Goal: Task Accomplishment & Management: Use online tool/utility

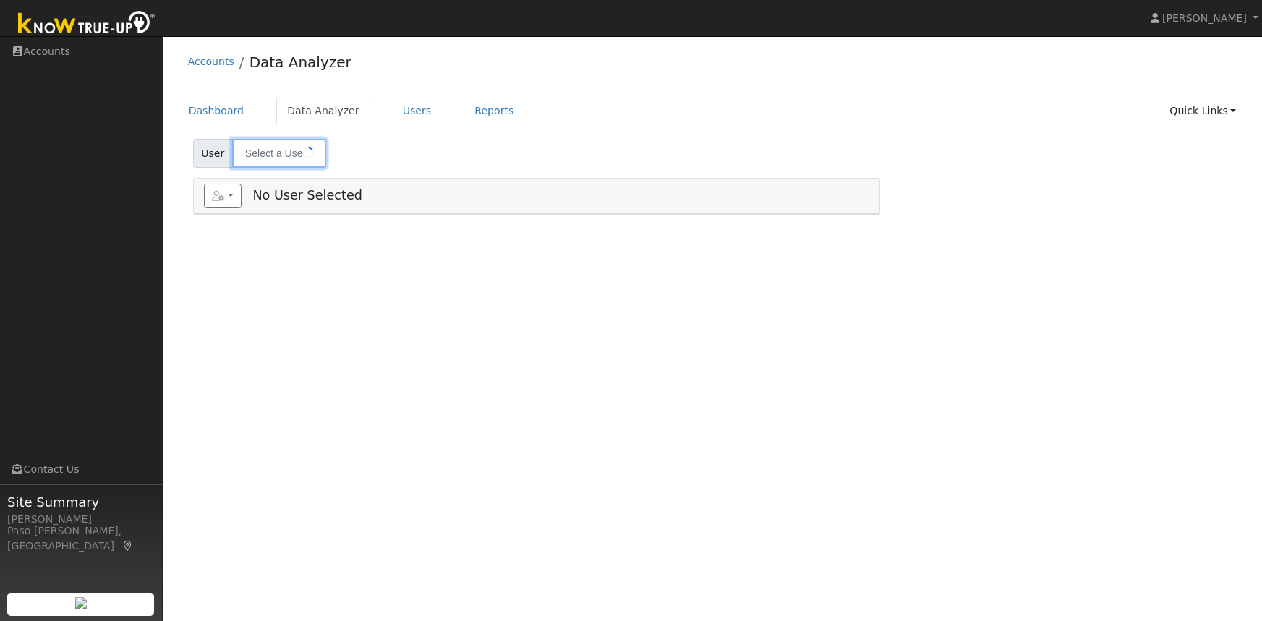
type input "[PERSON_NAME]"
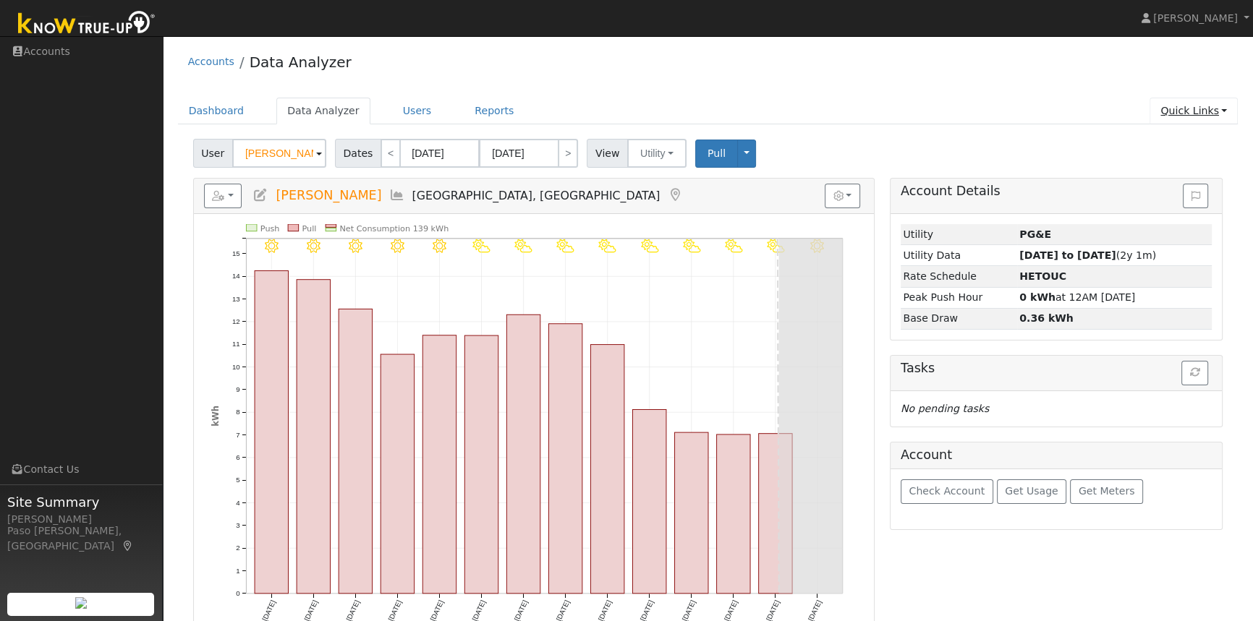
click at [1206, 116] on link "Quick Links" at bounding box center [1193, 111] width 88 height 27
click at [1125, 139] on link "Quick Add" at bounding box center [1164, 142] width 147 height 20
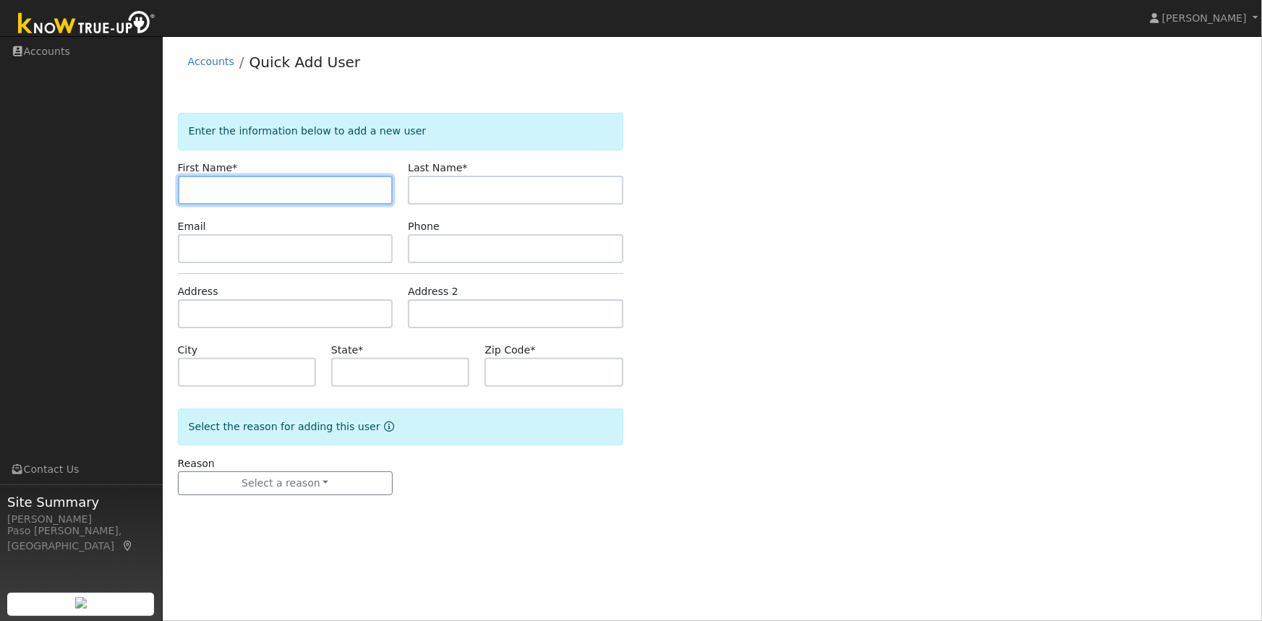
click at [218, 189] on input "text" at bounding box center [286, 190] width 216 height 29
paste input "[PERSON_NAME]"
drag, startPoint x: 221, startPoint y: 187, endPoint x: 255, endPoint y: 191, distance: 33.5
click at [255, 191] on input "[PERSON_NAME]" at bounding box center [286, 190] width 216 height 29
type input "Janet"
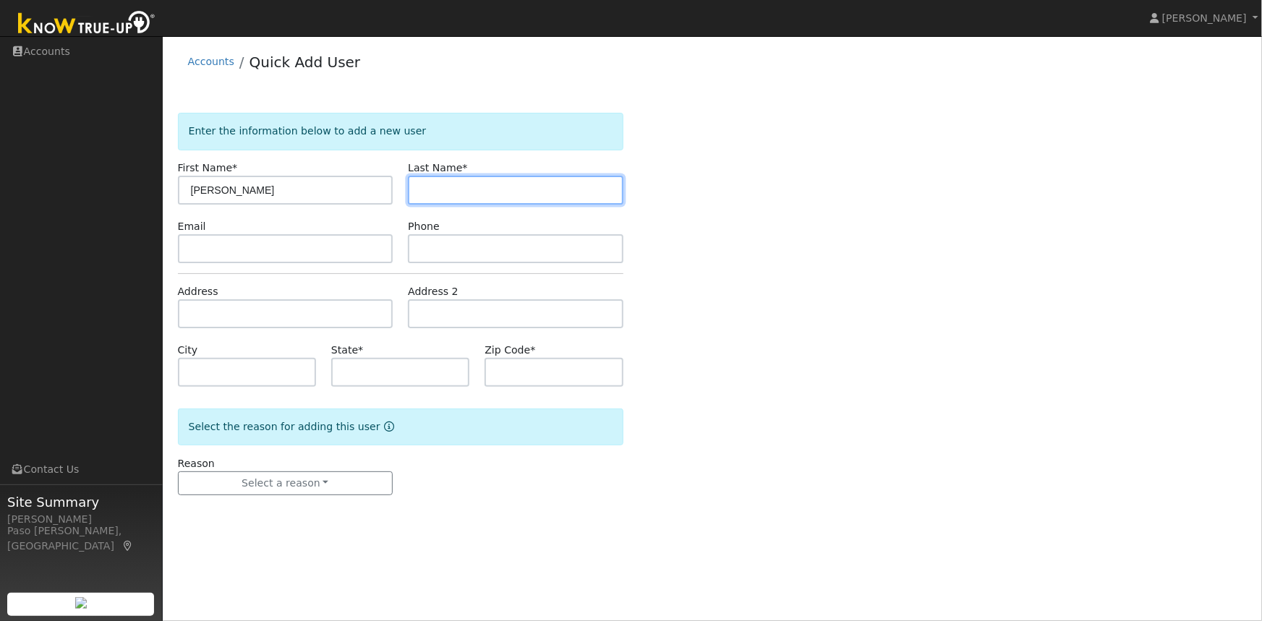
click at [423, 189] on input "text" at bounding box center [516, 190] width 216 height 29
paste input "Gould"
type input "Gould"
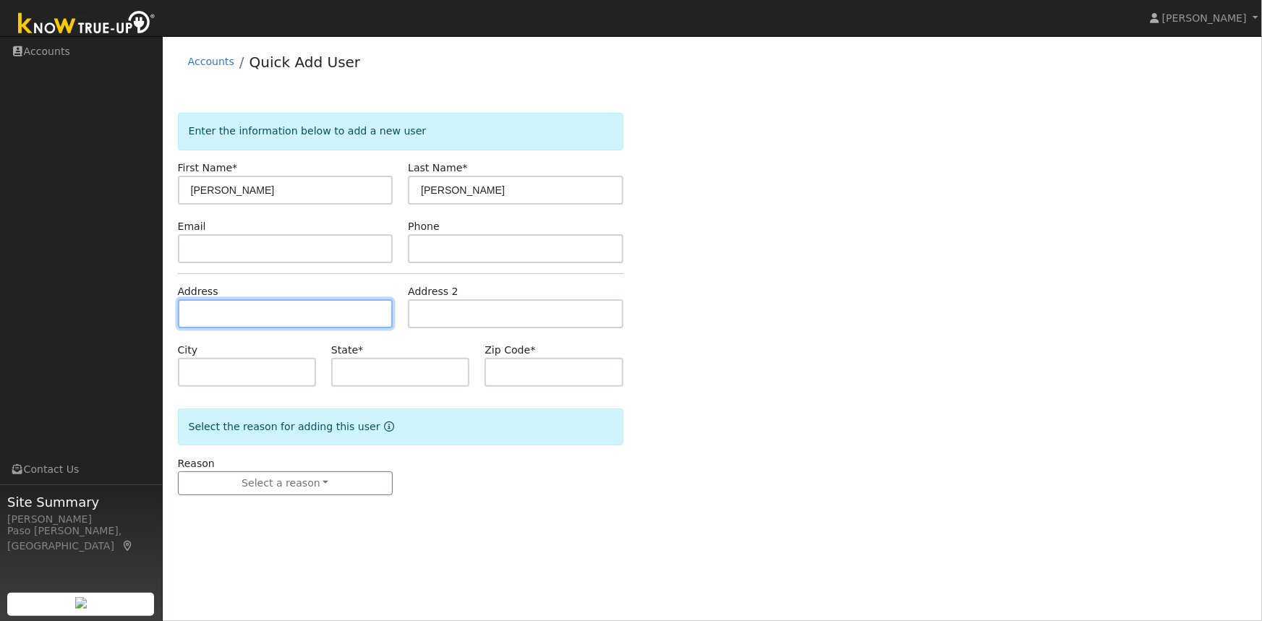
click at [239, 317] on input "text" at bounding box center [286, 313] width 216 height 29
paste input "681 Howard St, San Luis Obispo, CA 93401"
type input "[STREET_ADDRESS][PERSON_NAME]"
type input "San Luis Obispo"
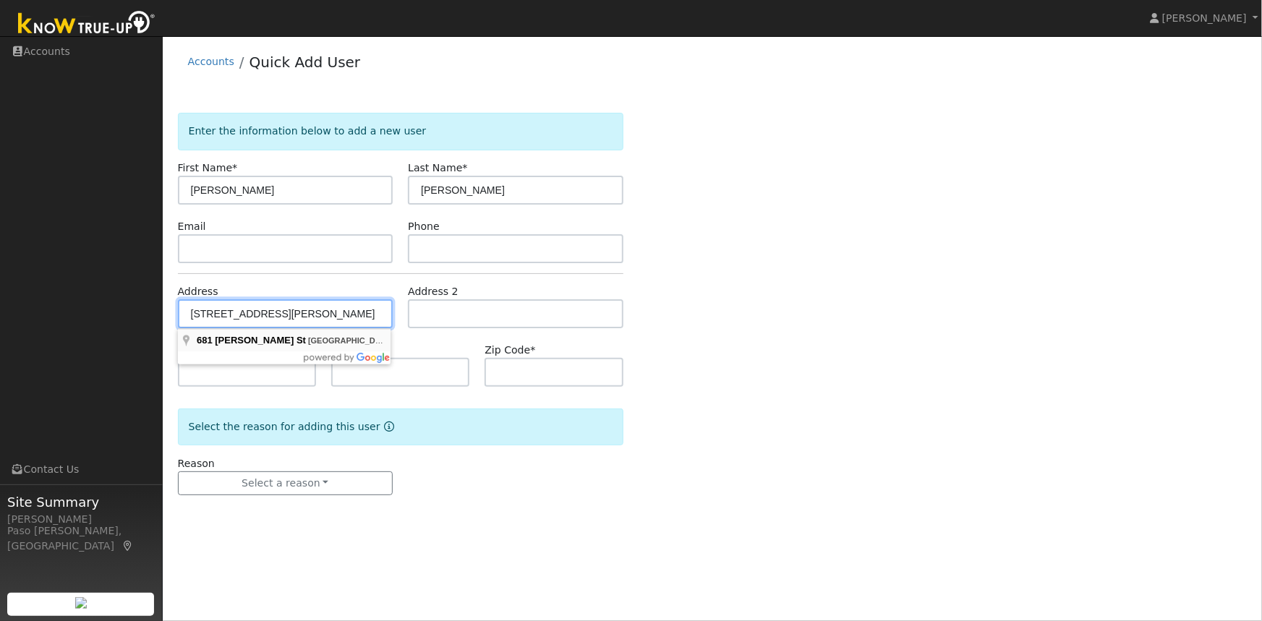
type input "CA"
type input "93401"
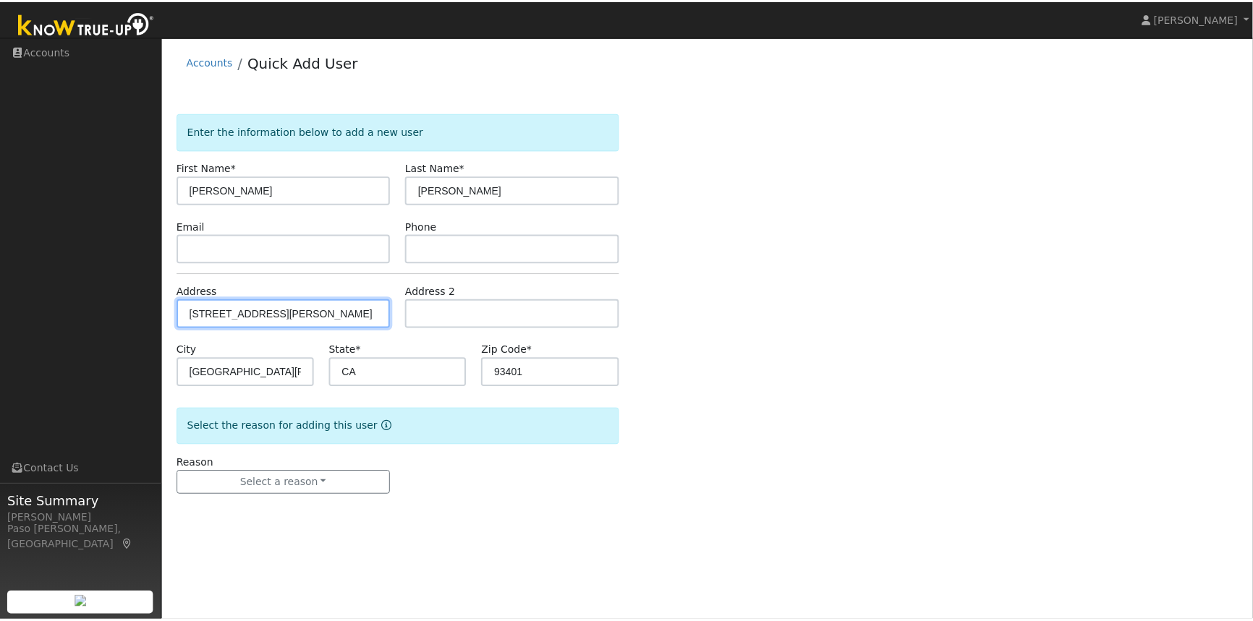
scroll to position [0, 0]
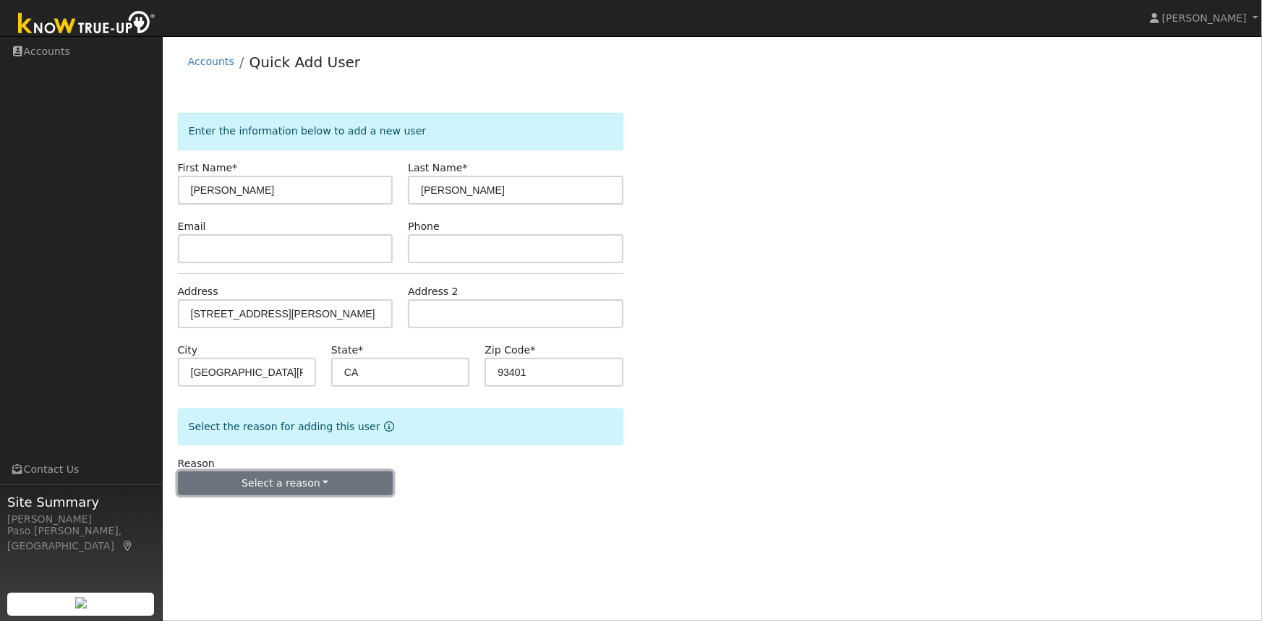
click at [316, 483] on button "Select a reason" at bounding box center [286, 484] width 216 height 25
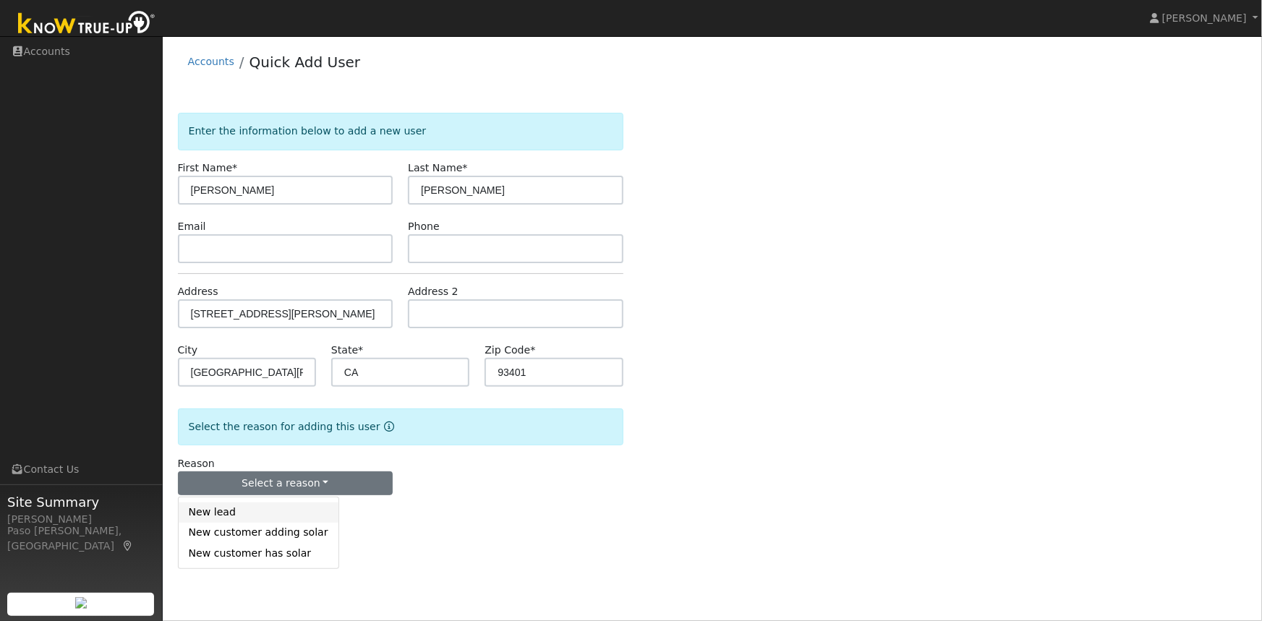
click at [244, 506] on link "New lead" at bounding box center [259, 513] width 160 height 20
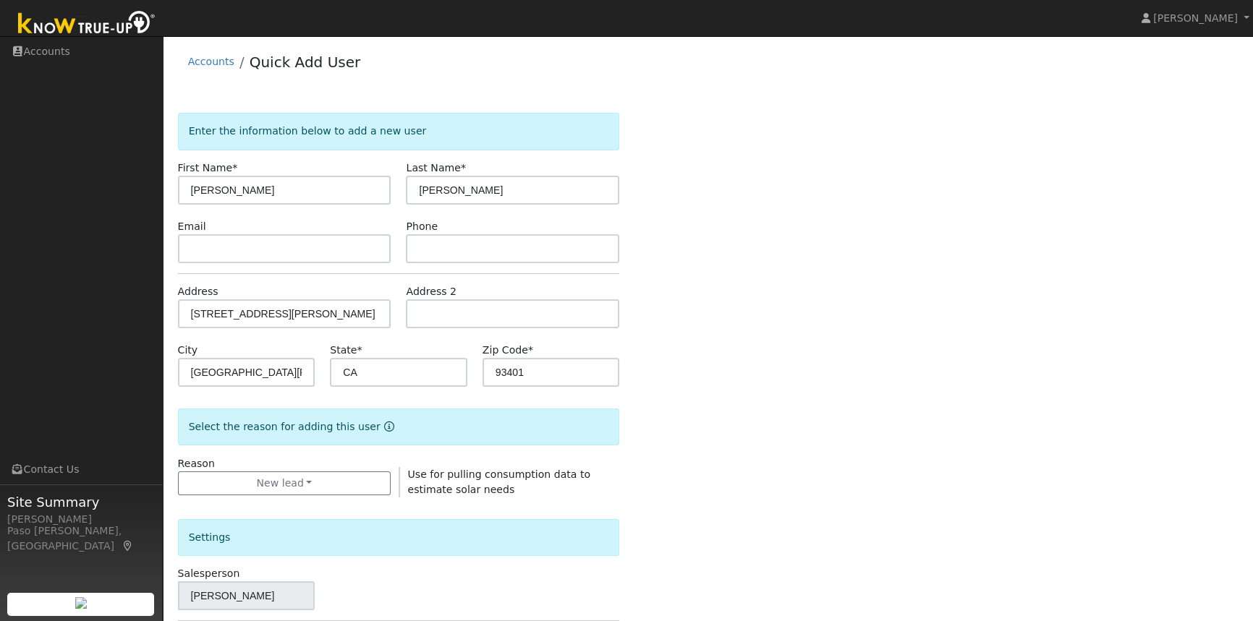
click at [717, 419] on div "Enter the information below to add a new user First Name * Janet Last Name * Go…" at bounding box center [708, 521] width 1060 height 816
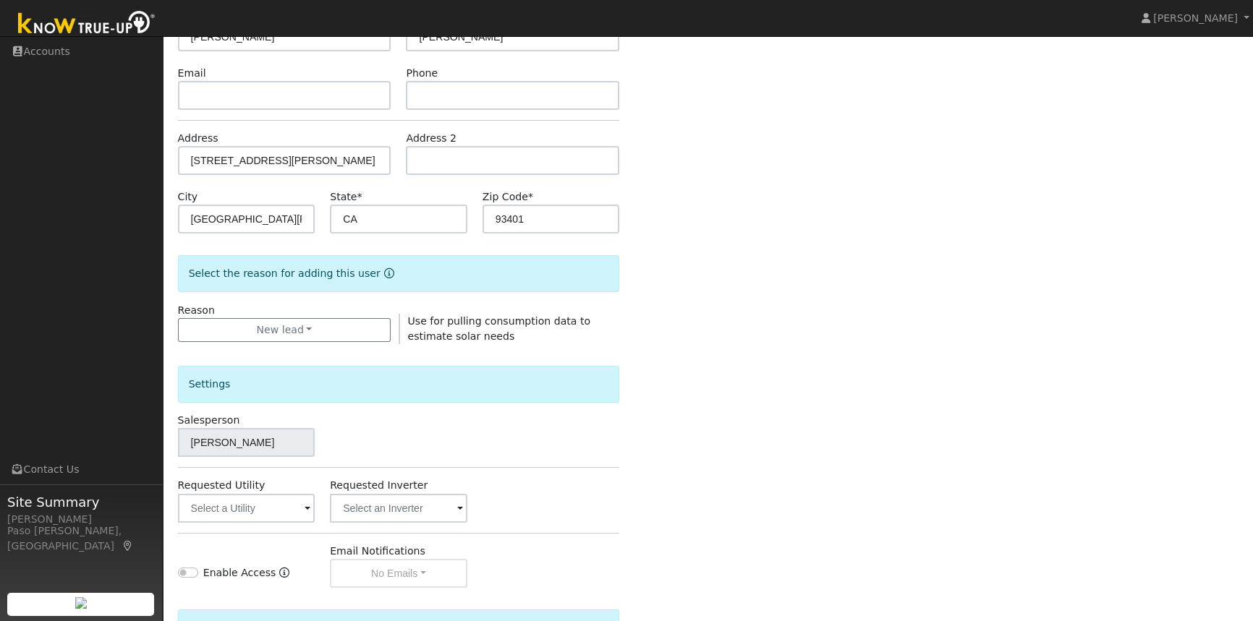
scroll to position [314, 0]
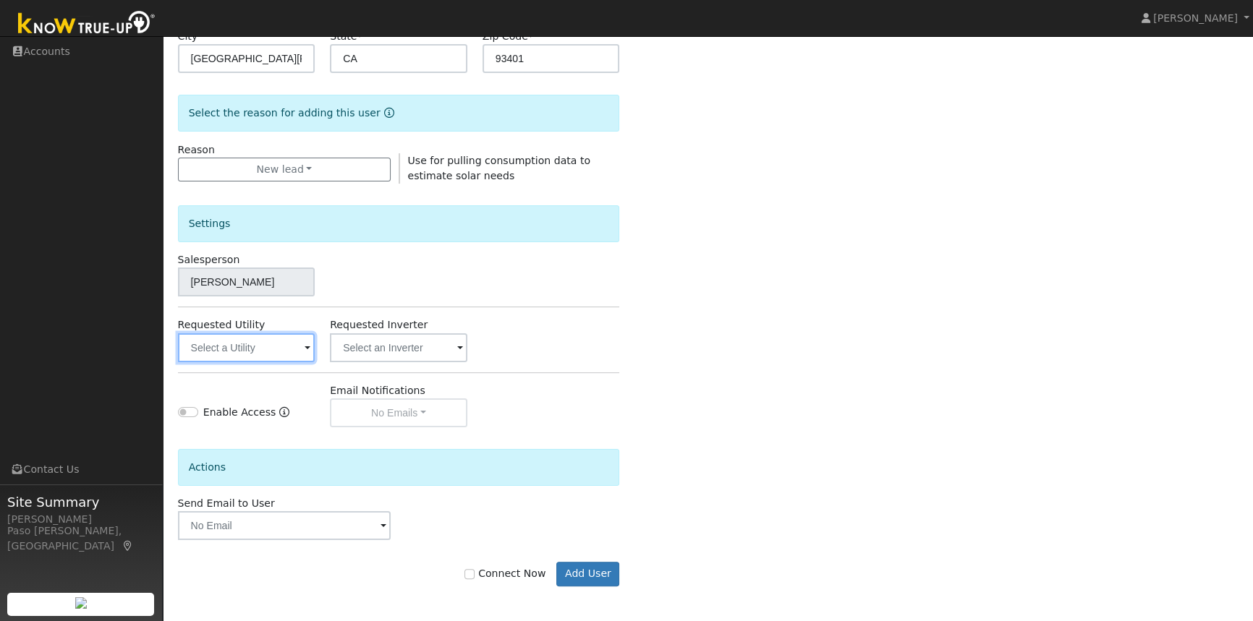
click at [281, 345] on input "text" at bounding box center [246, 347] width 137 height 29
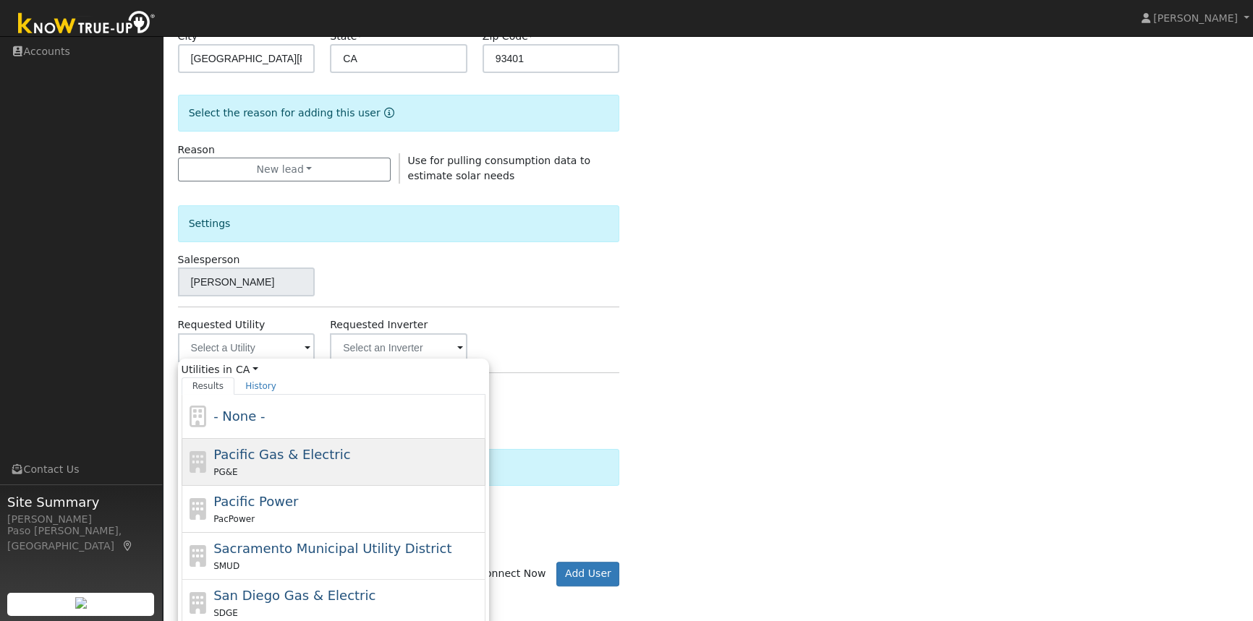
click at [253, 455] on span "Pacific Gas & Electric" at bounding box center [281, 454] width 137 height 15
type input "Pacific Gas & Electric"
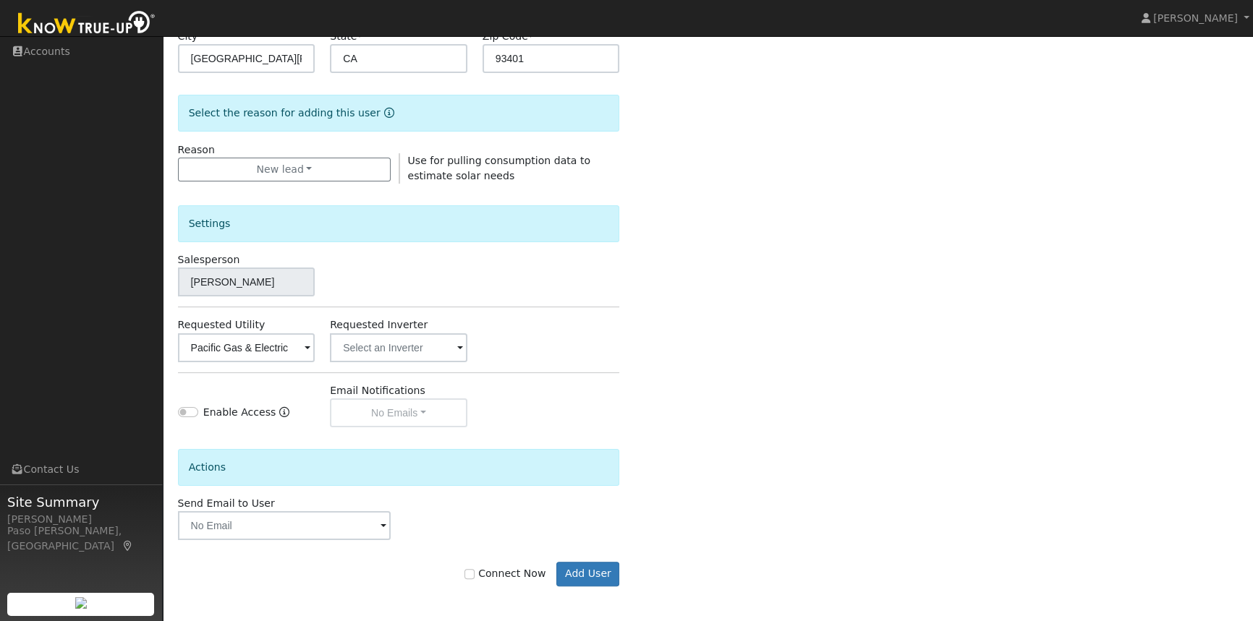
drag, startPoint x: 591, startPoint y: 315, endPoint x: 649, endPoint y: 315, distance: 57.9
click at [592, 315] on div "Settings Salesperson Ben Schillig Requested Utility Pacific Gas & Electric Requ…" at bounding box center [399, 306] width 442 height 244
click at [474, 575] on input "Connect Now" at bounding box center [469, 574] width 10 height 10
checkbox input "true"
click at [591, 571] on button "Add User" at bounding box center [587, 574] width 63 height 25
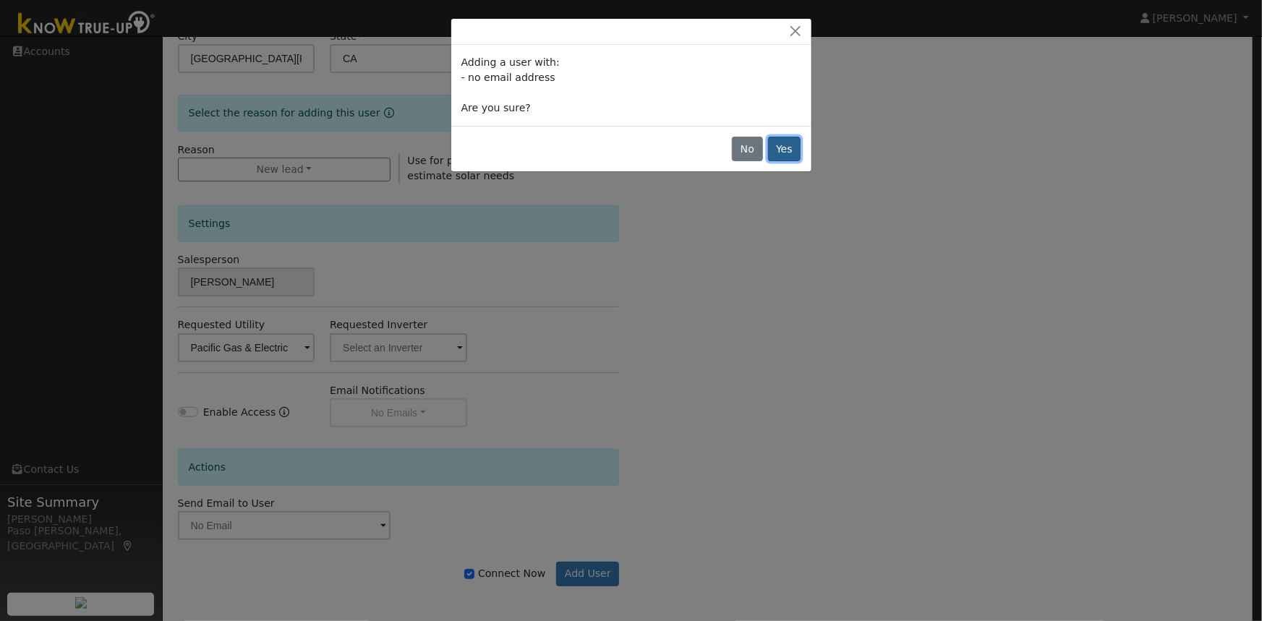
click at [781, 143] on button "Yes" at bounding box center [784, 149] width 33 height 25
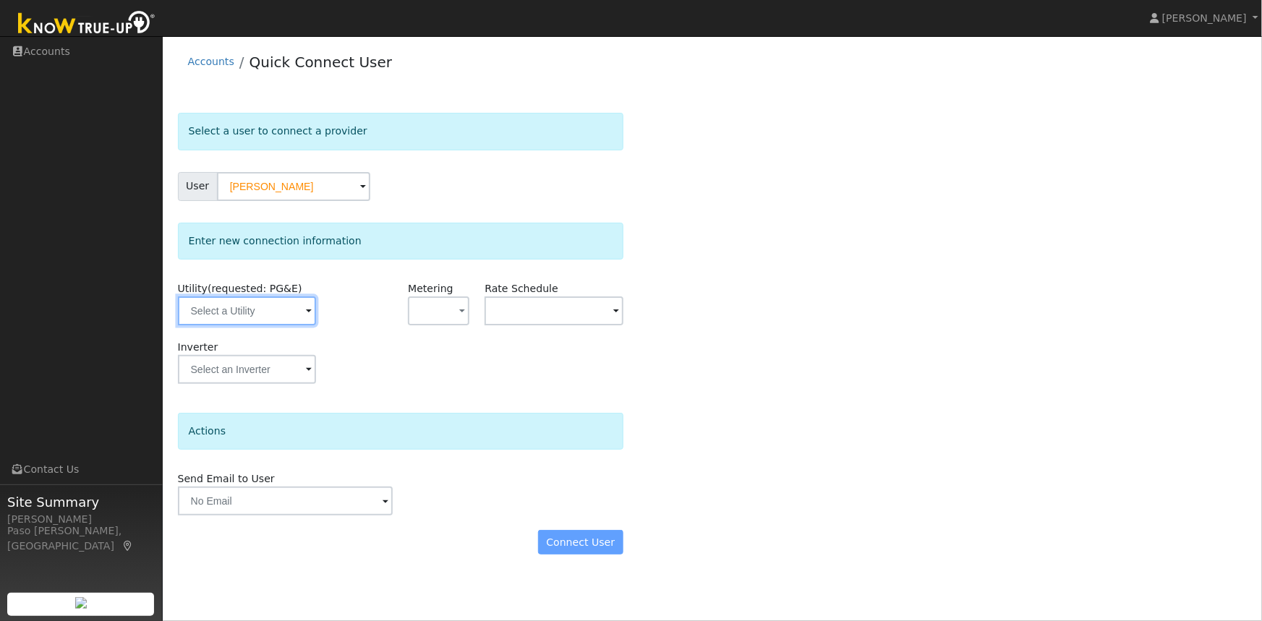
click at [289, 309] on input "text" at bounding box center [247, 310] width 138 height 29
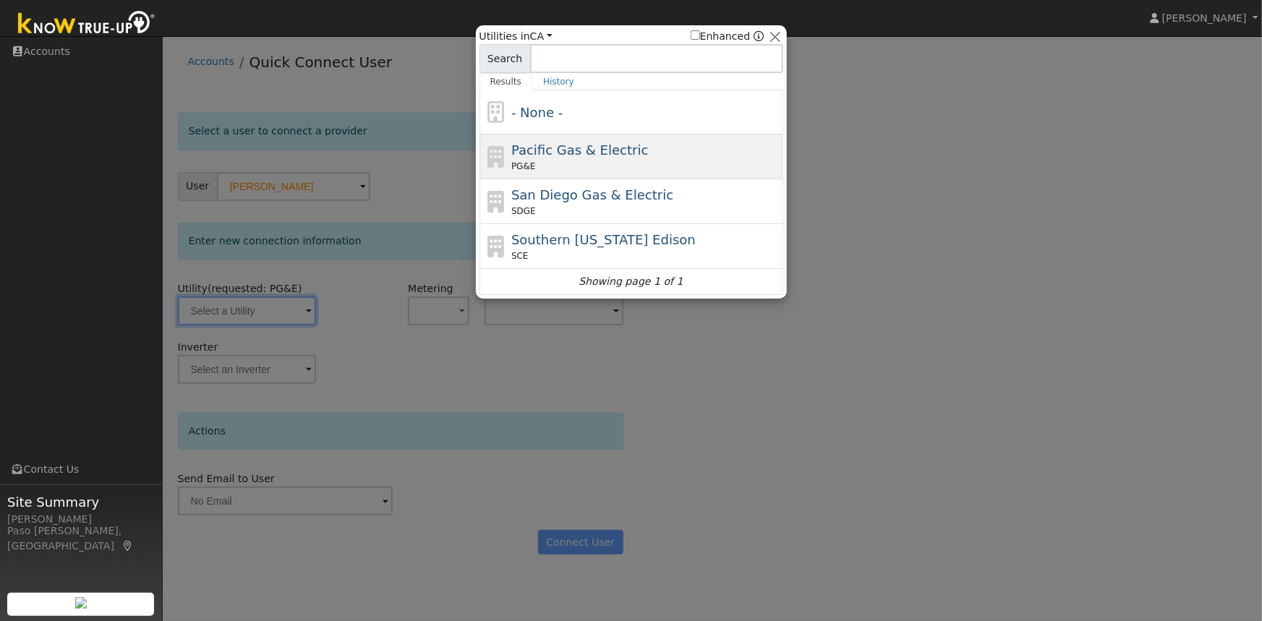
click at [552, 155] on span "Pacific Gas & Electric" at bounding box center [579, 149] width 137 height 15
type input "PG&E"
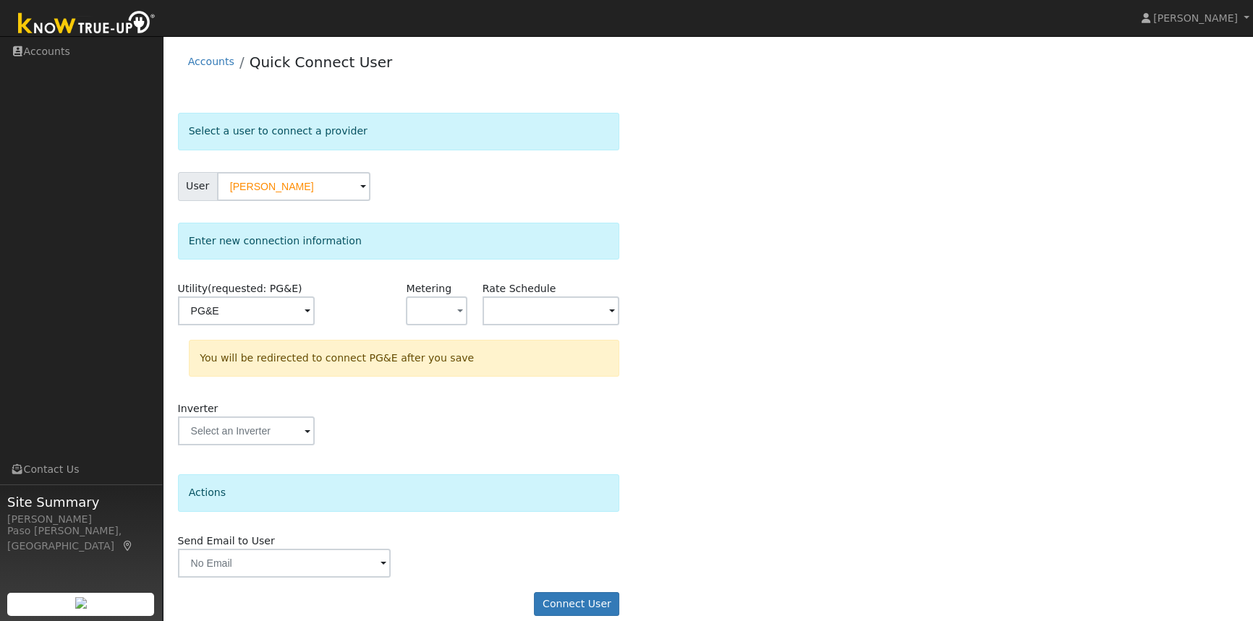
click at [709, 342] on div "Select a user to connect a provider User Janet Gould Account Default Account De…" at bounding box center [708, 372] width 1060 height 518
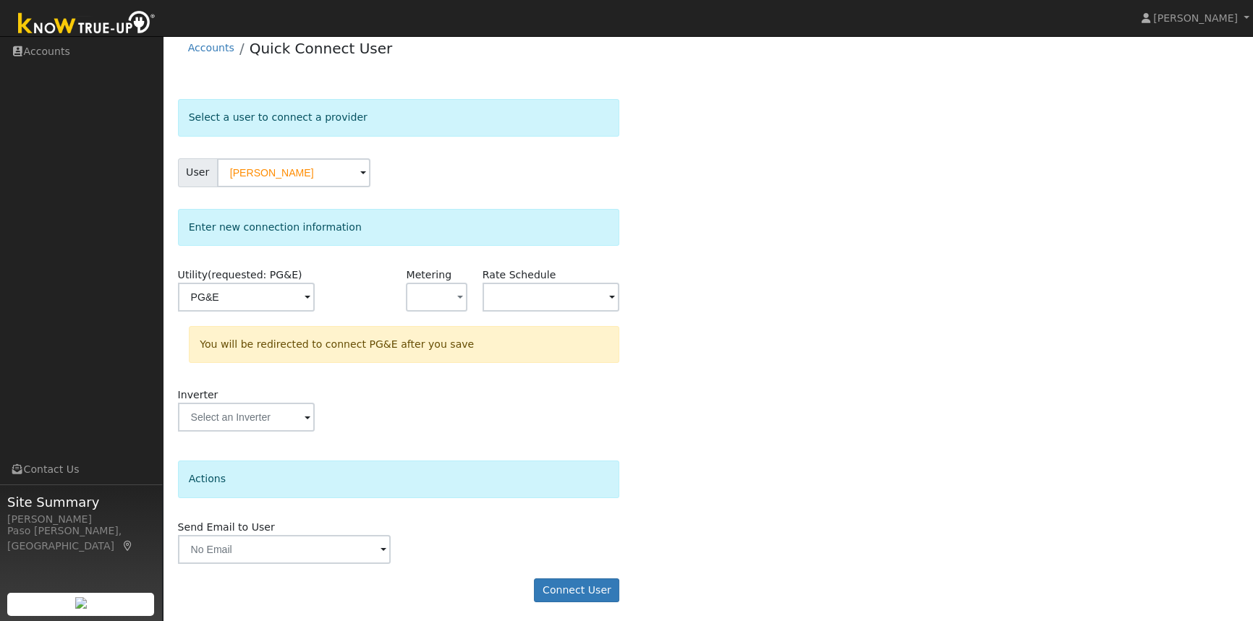
scroll to position [16, 0]
click at [572, 588] on button "Connect User" at bounding box center [576, 588] width 85 height 25
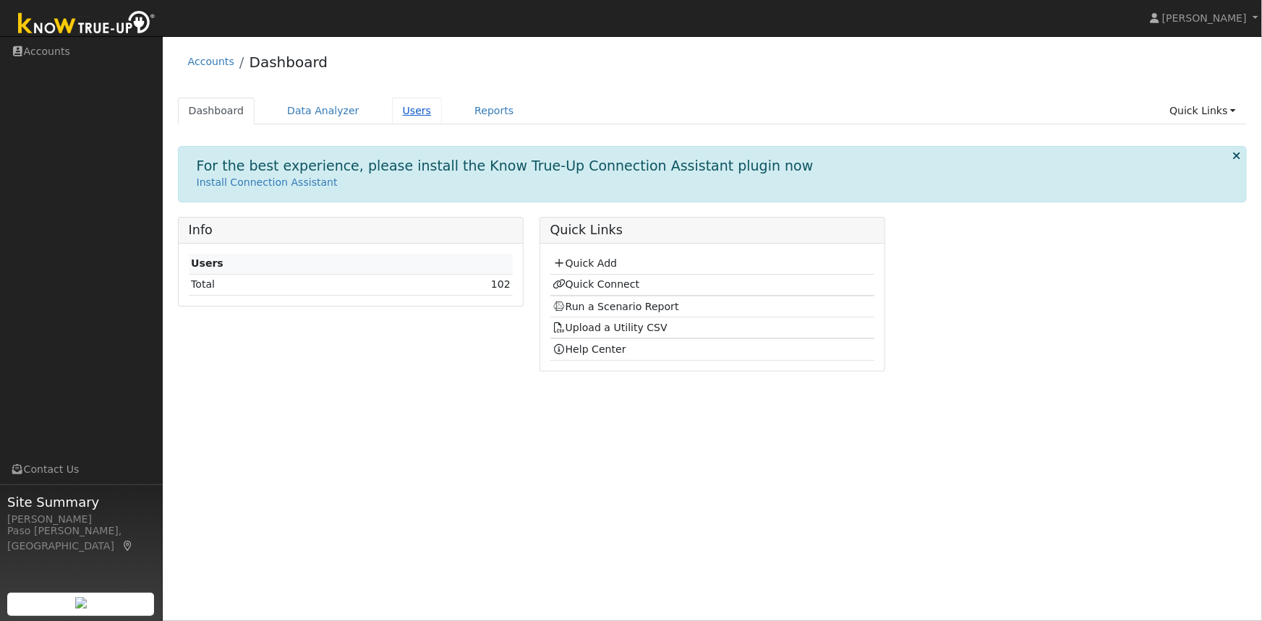
click at [398, 110] on link "Users" at bounding box center [417, 111] width 51 height 27
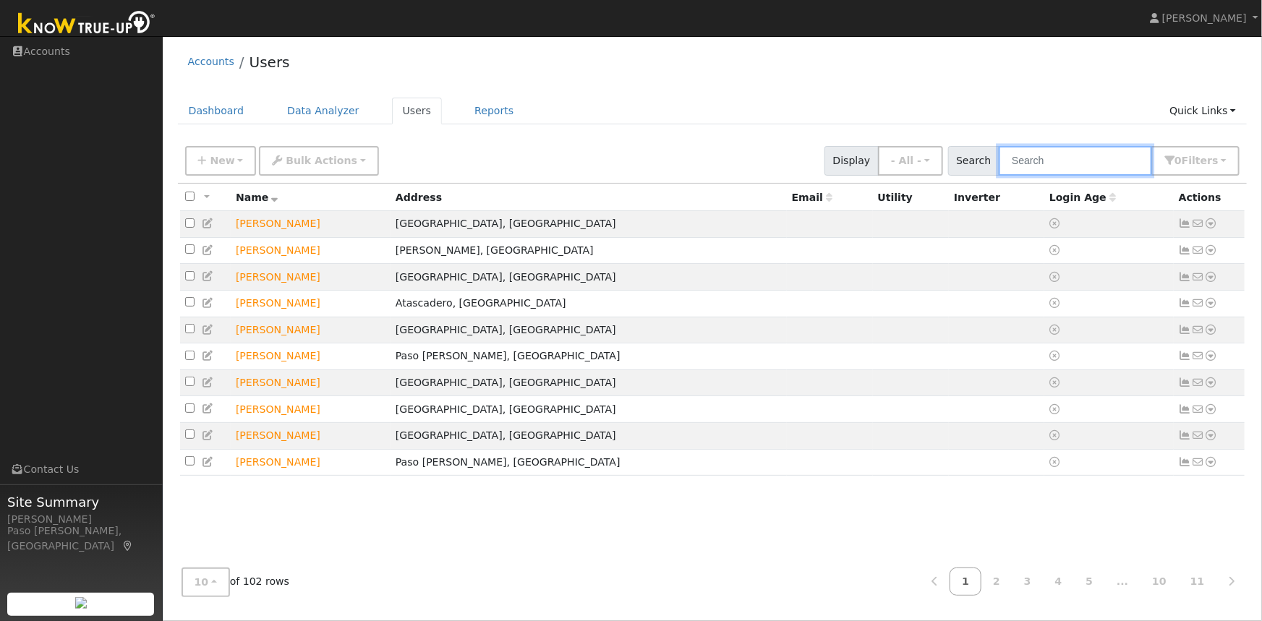
click at [1043, 165] on input "text" at bounding box center [1075, 161] width 153 height 30
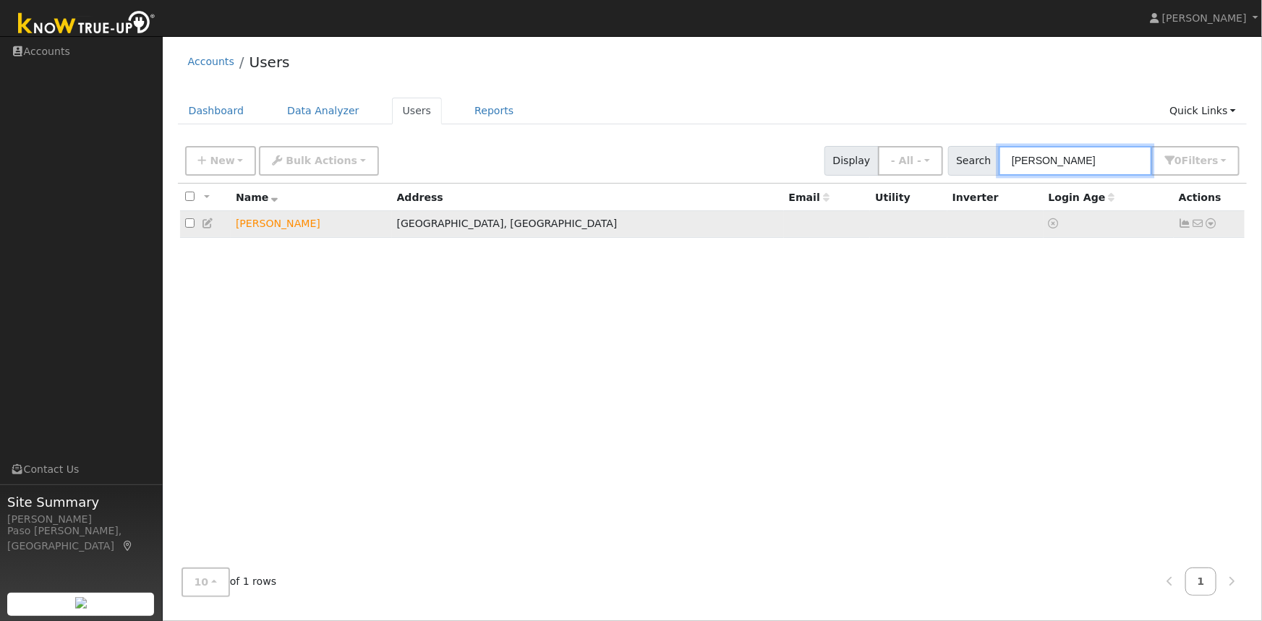
type input "[PERSON_NAME]"
click at [1208, 226] on icon at bounding box center [1211, 223] width 13 height 10
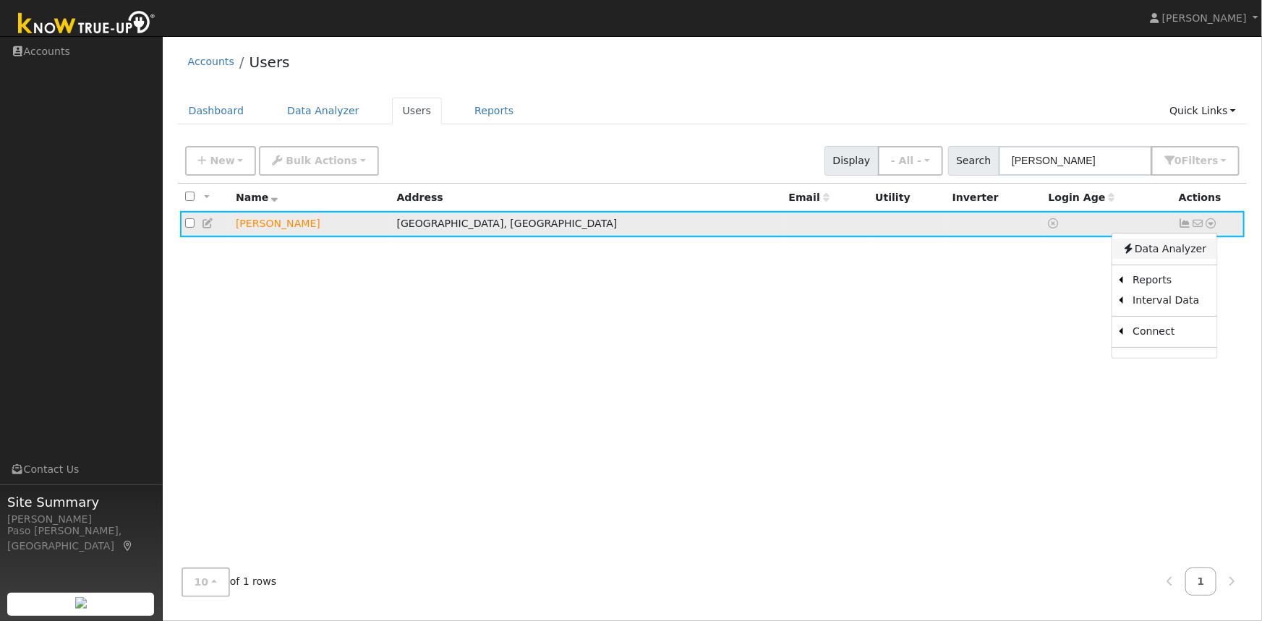
click at [1162, 253] on link "Data Analyzer" at bounding box center [1163, 249] width 105 height 20
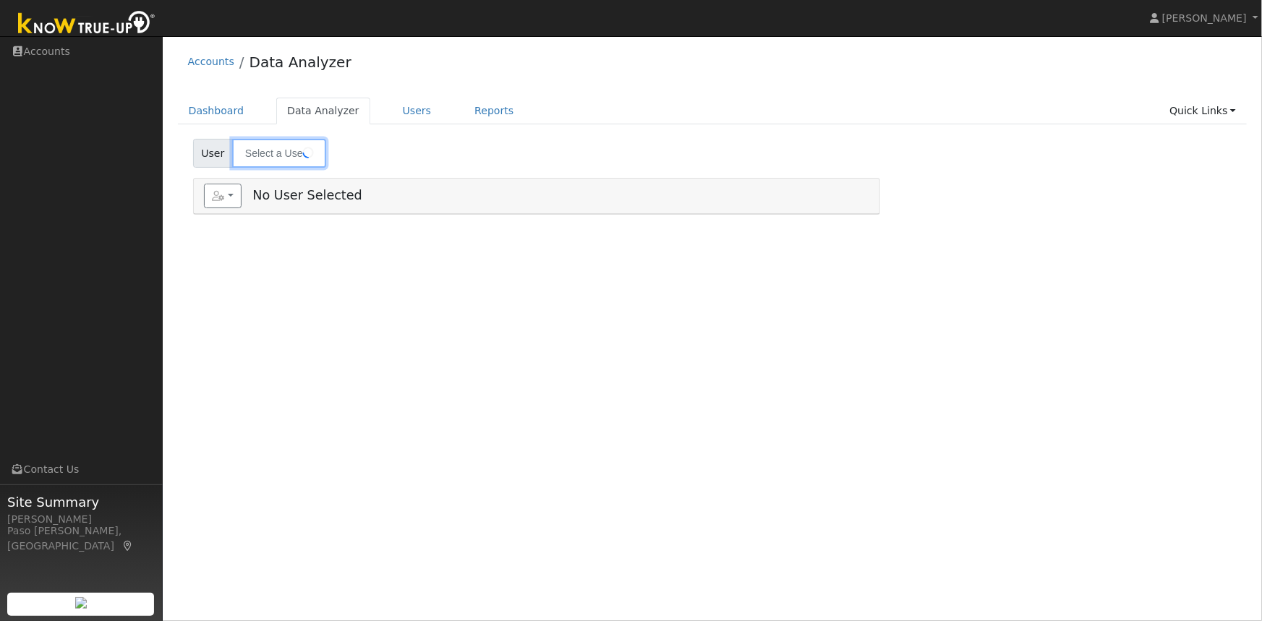
type input "[PERSON_NAME]"
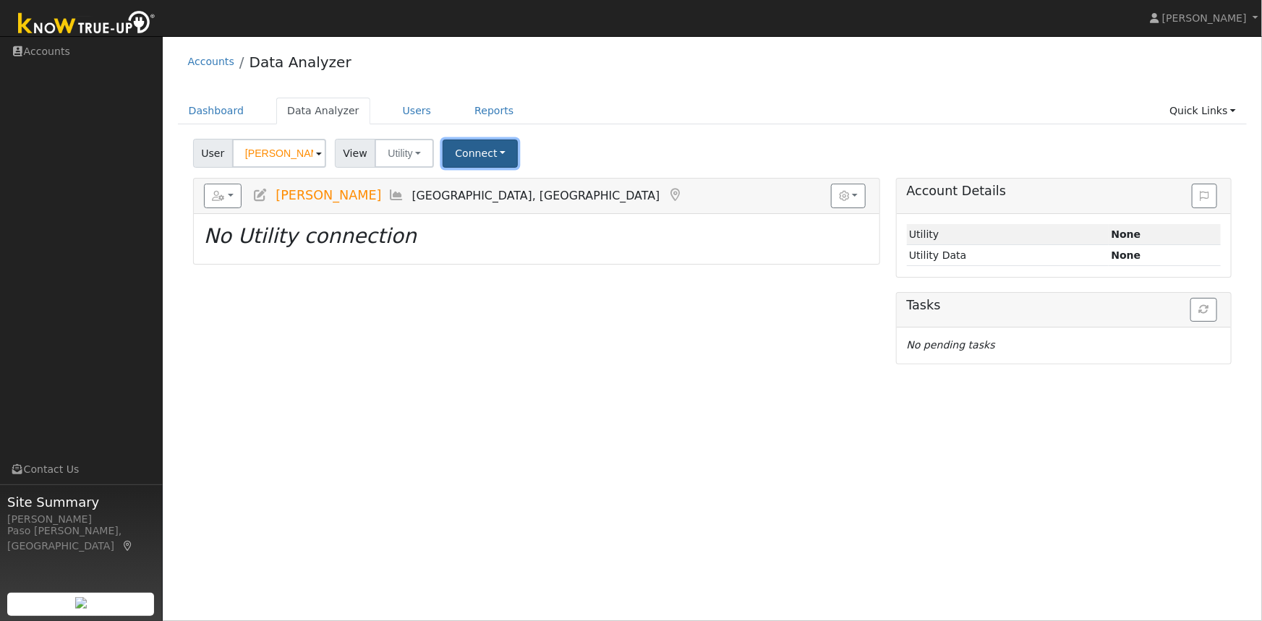
click at [477, 152] on button "Connect" at bounding box center [480, 154] width 75 height 28
click at [495, 213] on link "Quick Connect" at bounding box center [500, 216] width 113 height 20
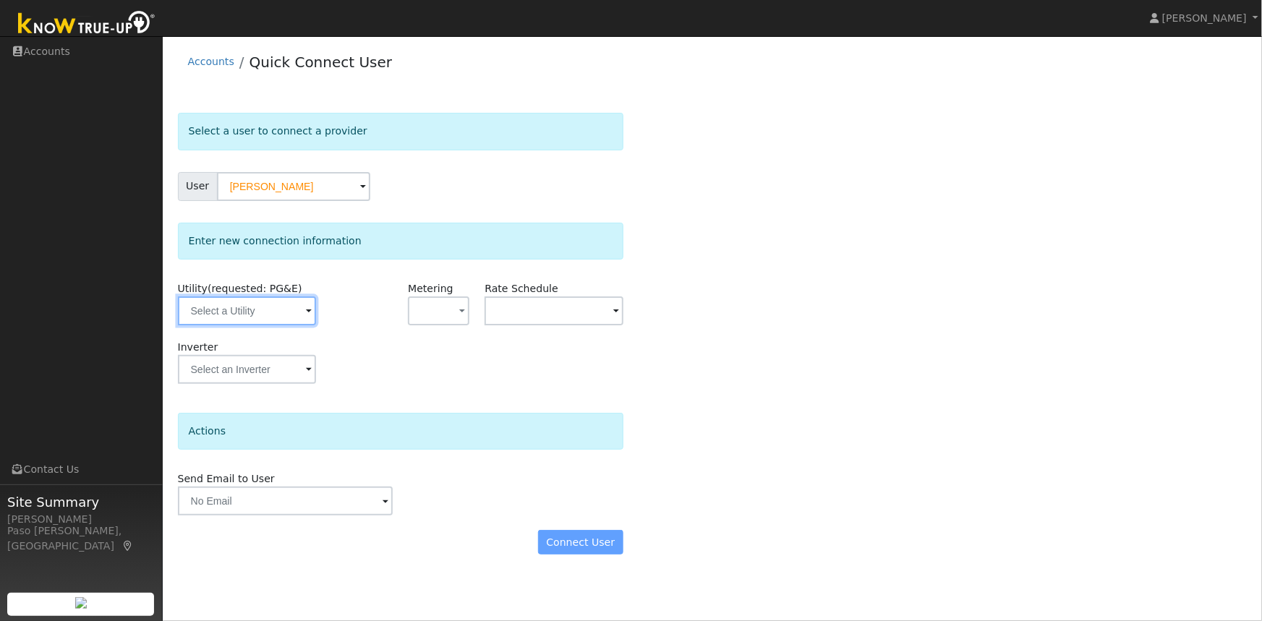
click at [241, 308] on input "text" at bounding box center [247, 310] width 138 height 29
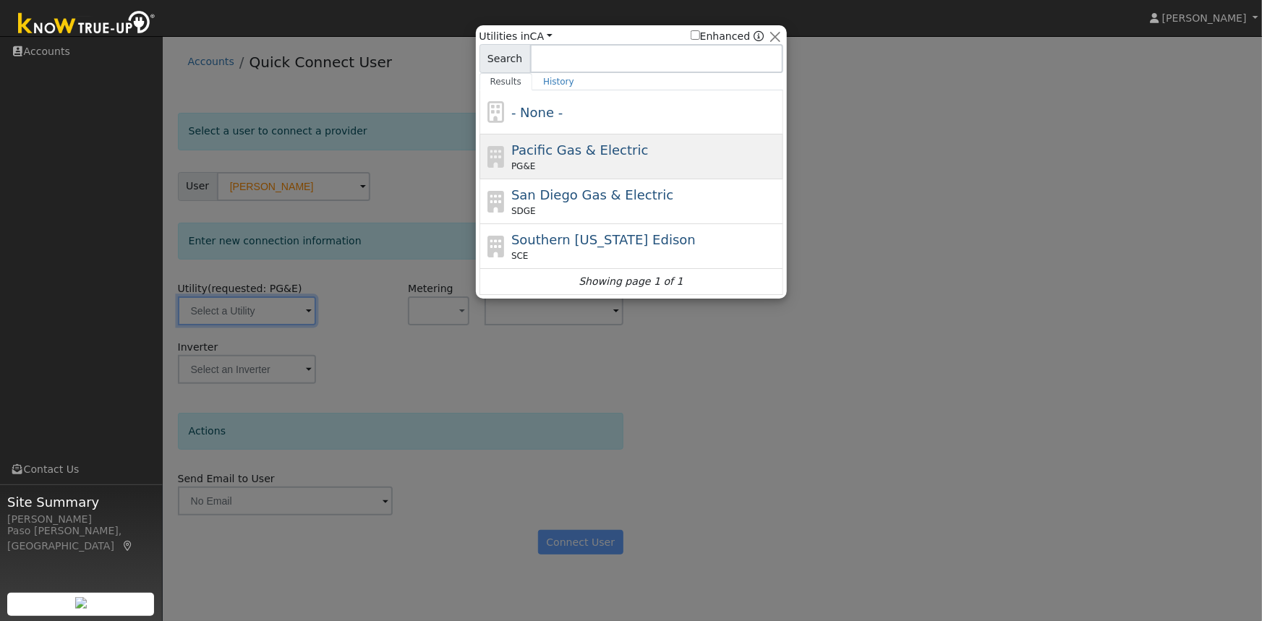
click at [563, 158] on div "Pacific Gas & Electric PG&E" at bounding box center [645, 156] width 268 height 33
type input "PG&E"
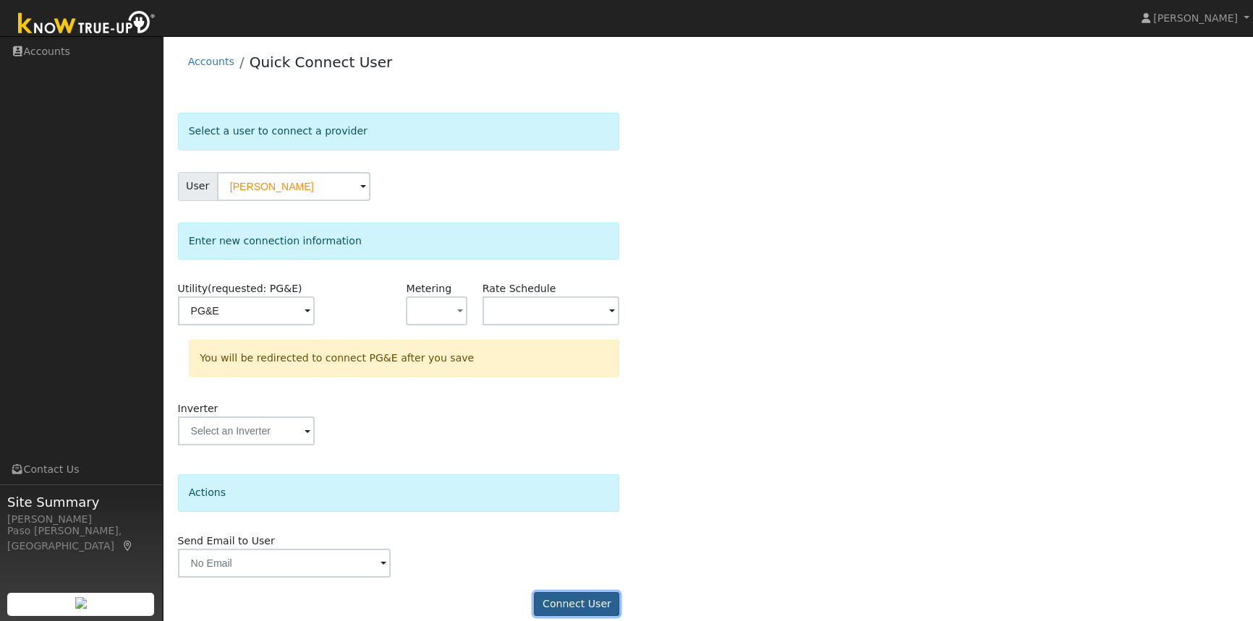
click at [597, 595] on button "Connect User" at bounding box center [576, 604] width 85 height 25
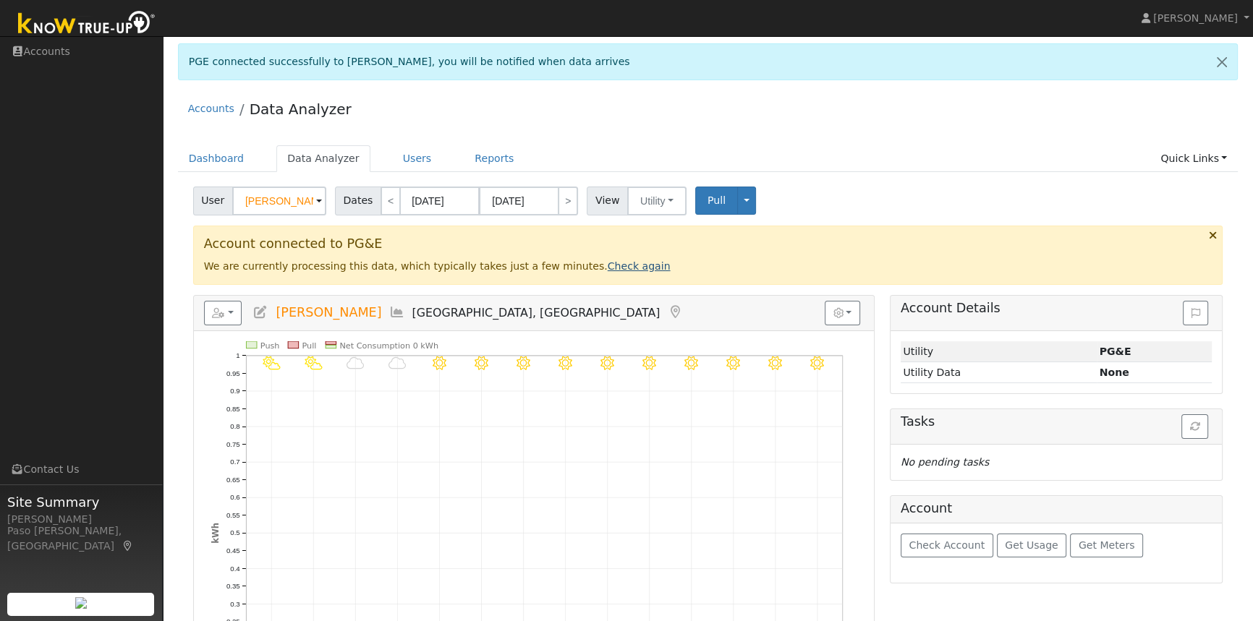
click at [607, 269] on link "Check again" at bounding box center [638, 266] width 63 height 12
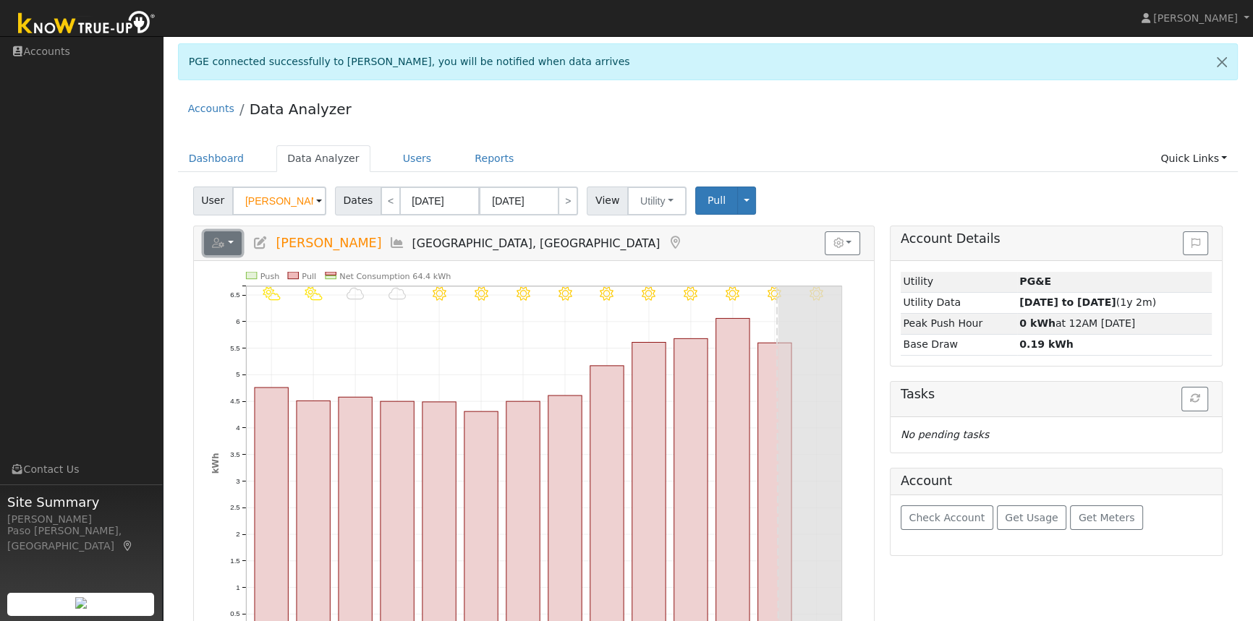
click at [226, 240] on button "button" at bounding box center [223, 243] width 38 height 25
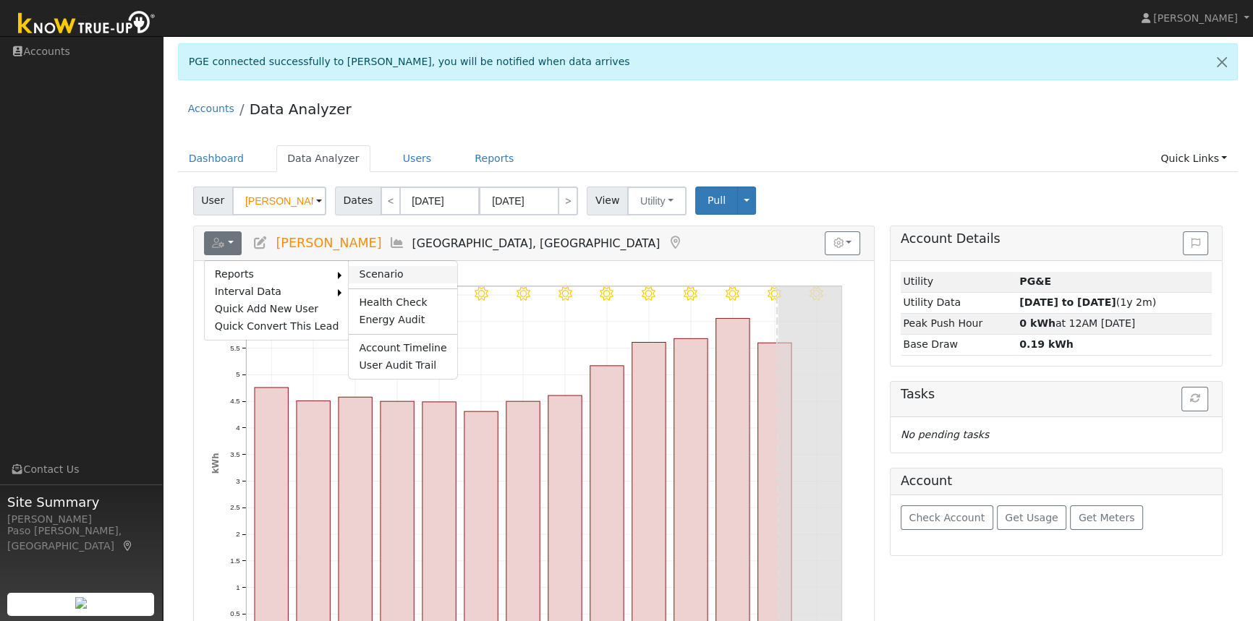
click at [359, 269] on link "Scenario" at bounding box center [403, 274] width 108 height 17
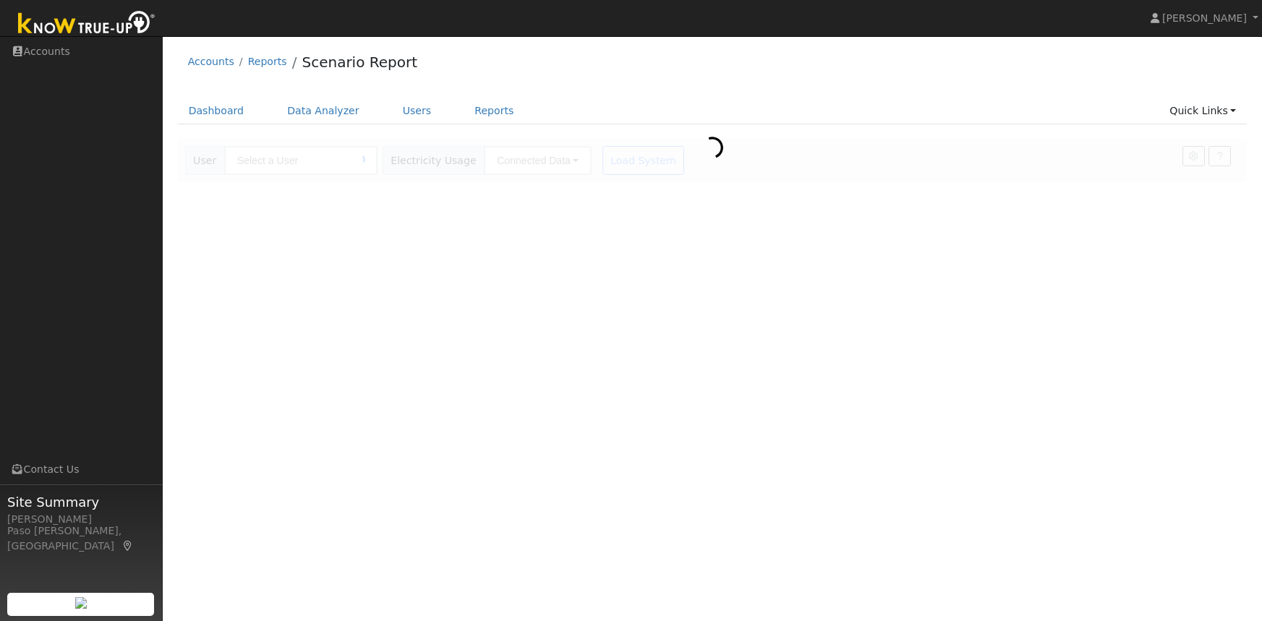
type input "[PERSON_NAME]"
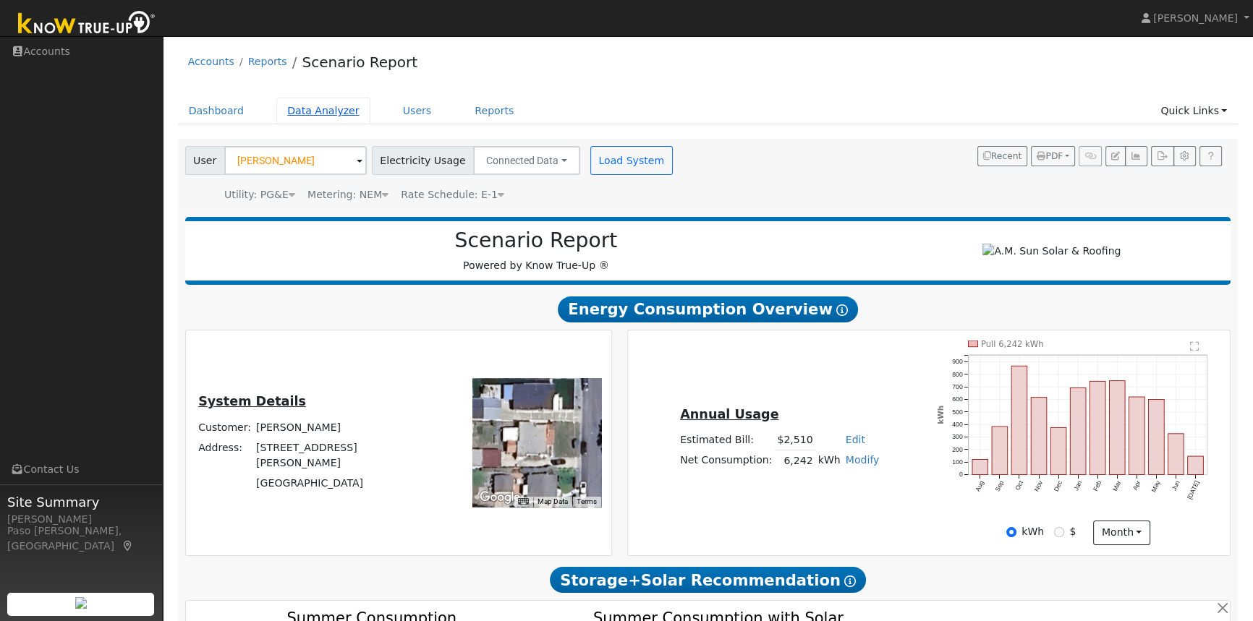
click at [326, 109] on link "Data Analyzer" at bounding box center [323, 111] width 94 height 27
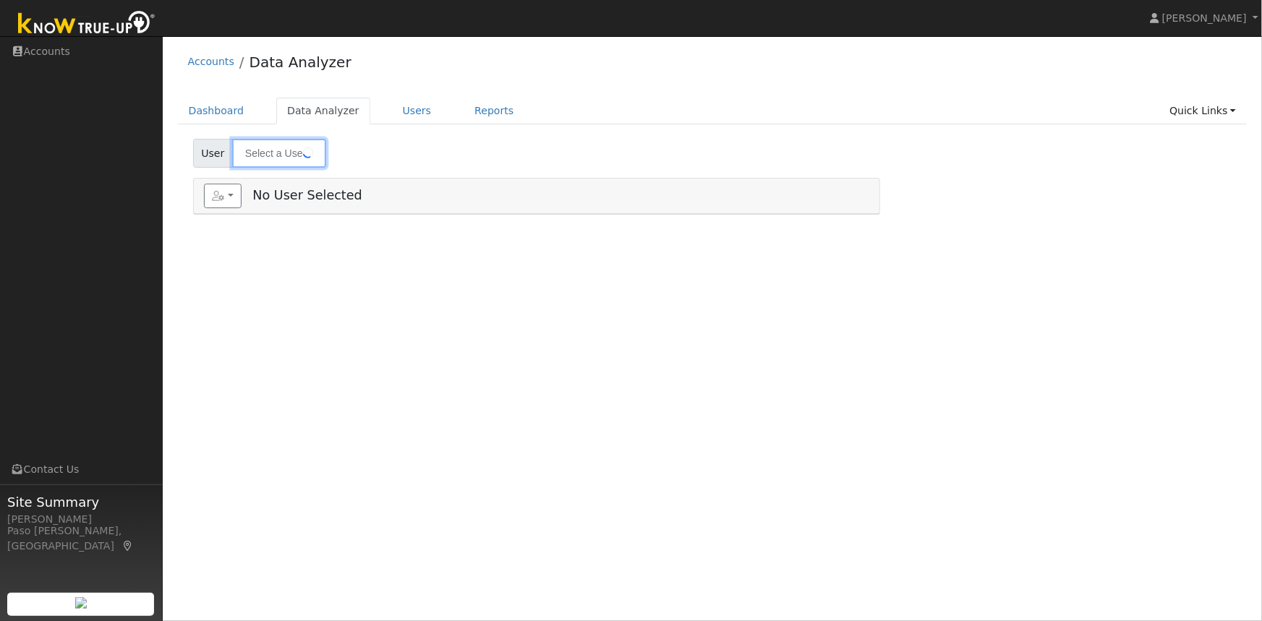
type input "[PERSON_NAME]"
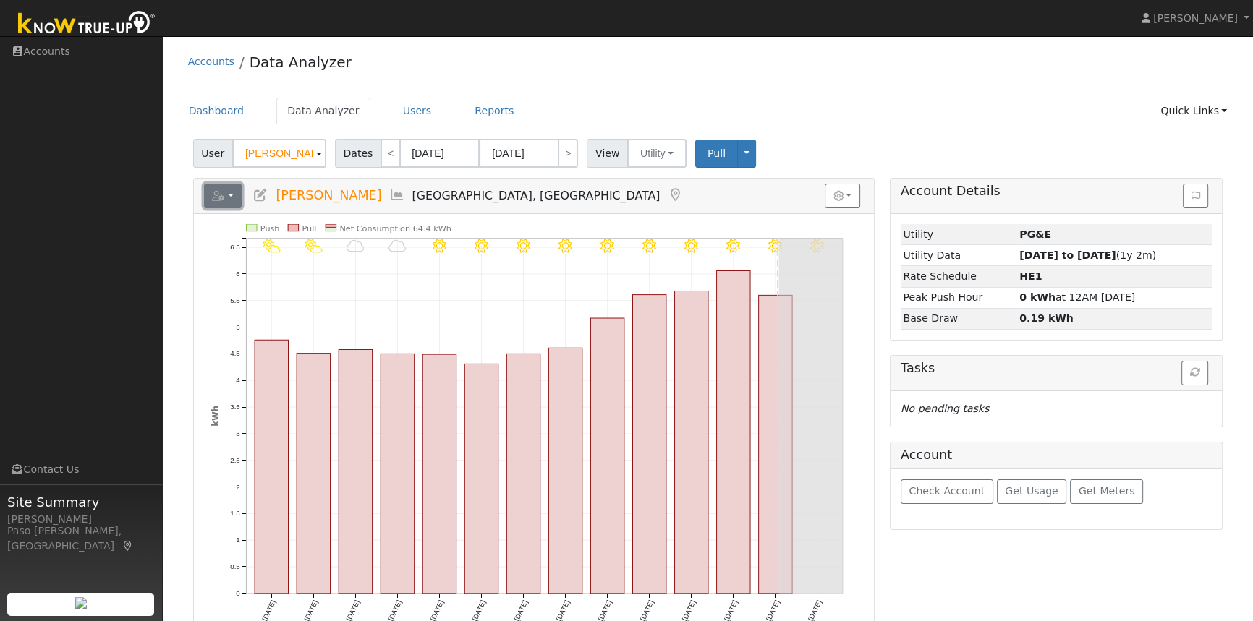
click at [234, 195] on button "button" at bounding box center [223, 196] width 38 height 25
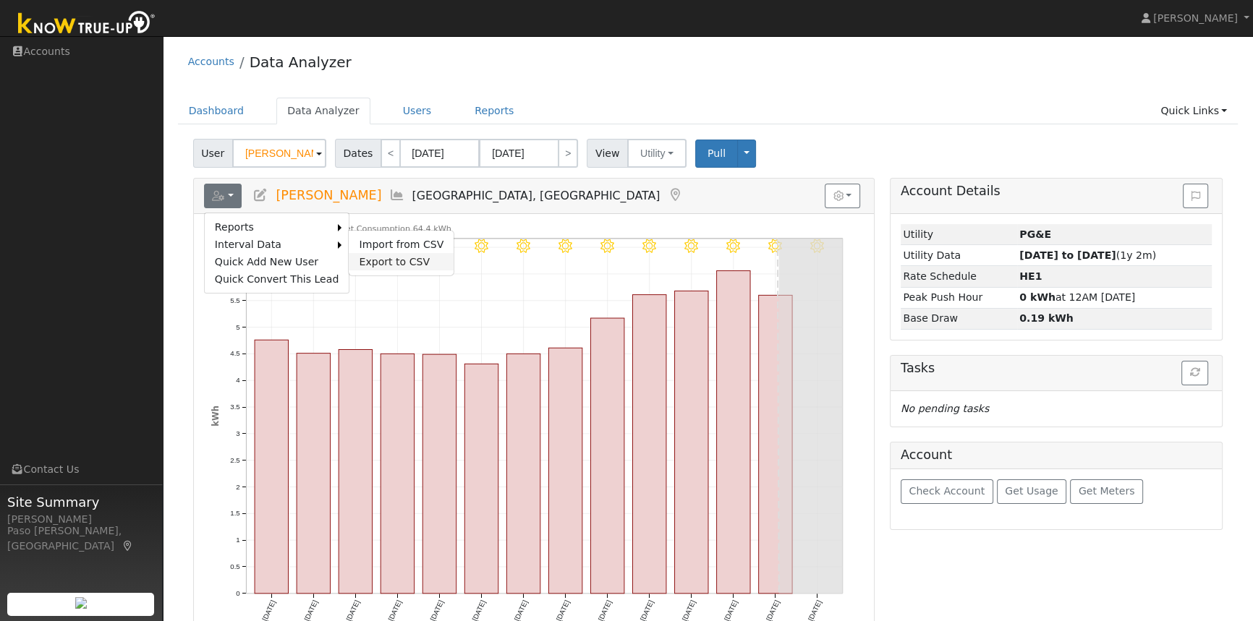
click at [370, 260] on link "Export to CSV" at bounding box center [401, 261] width 105 height 17
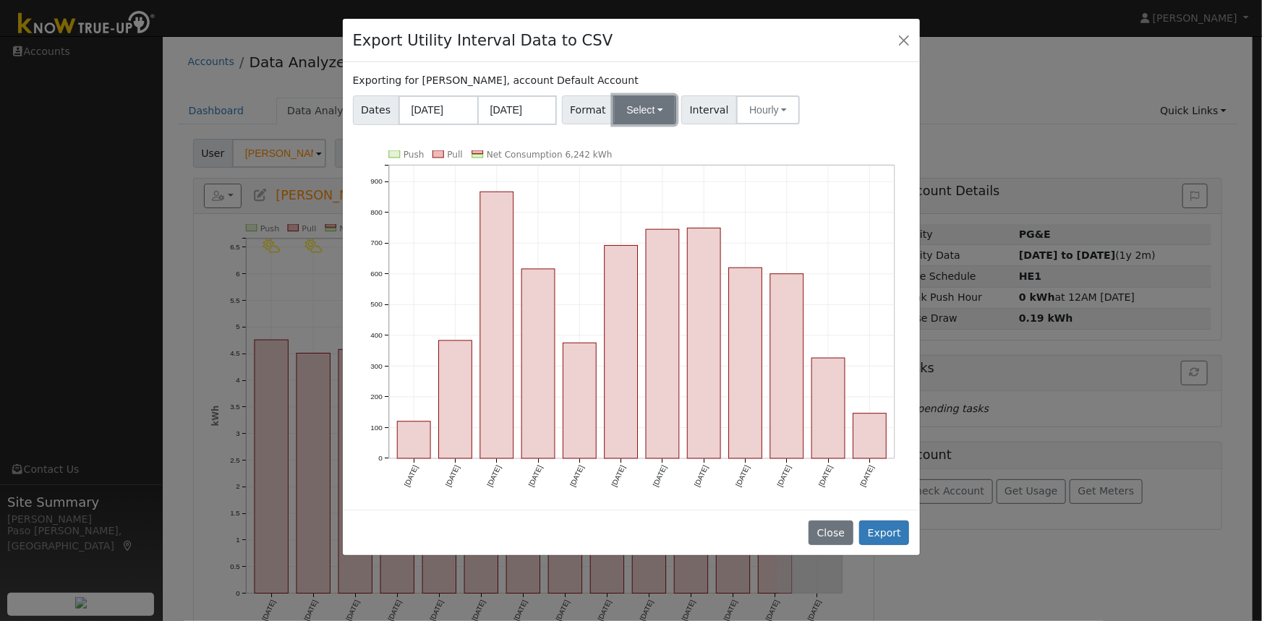
click at [633, 106] on button "Select" at bounding box center [644, 109] width 63 height 29
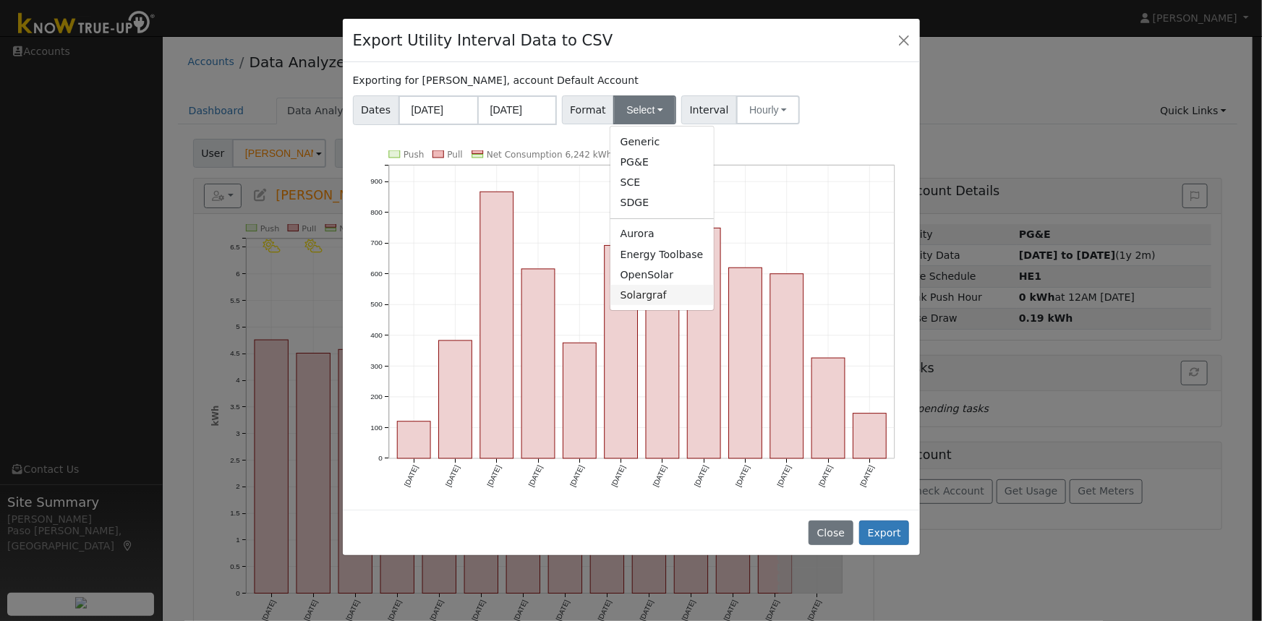
click at [637, 290] on link "Solargraf" at bounding box center [661, 295] width 103 height 20
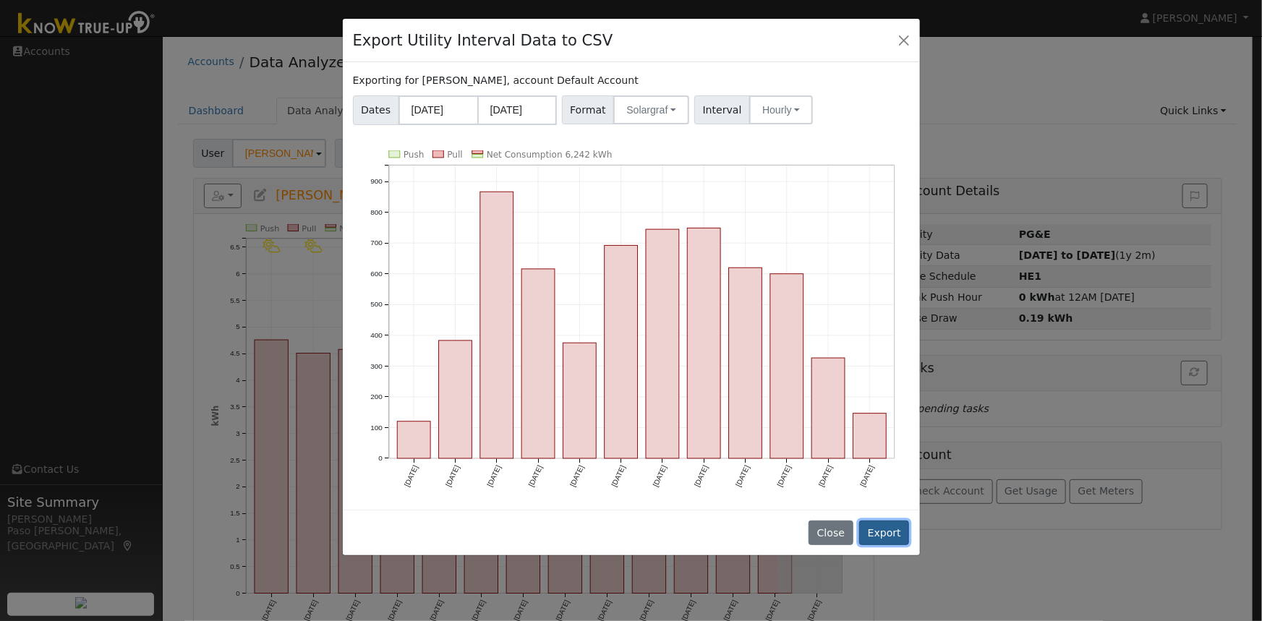
click at [885, 526] on button "Export" at bounding box center [884, 533] width 50 height 25
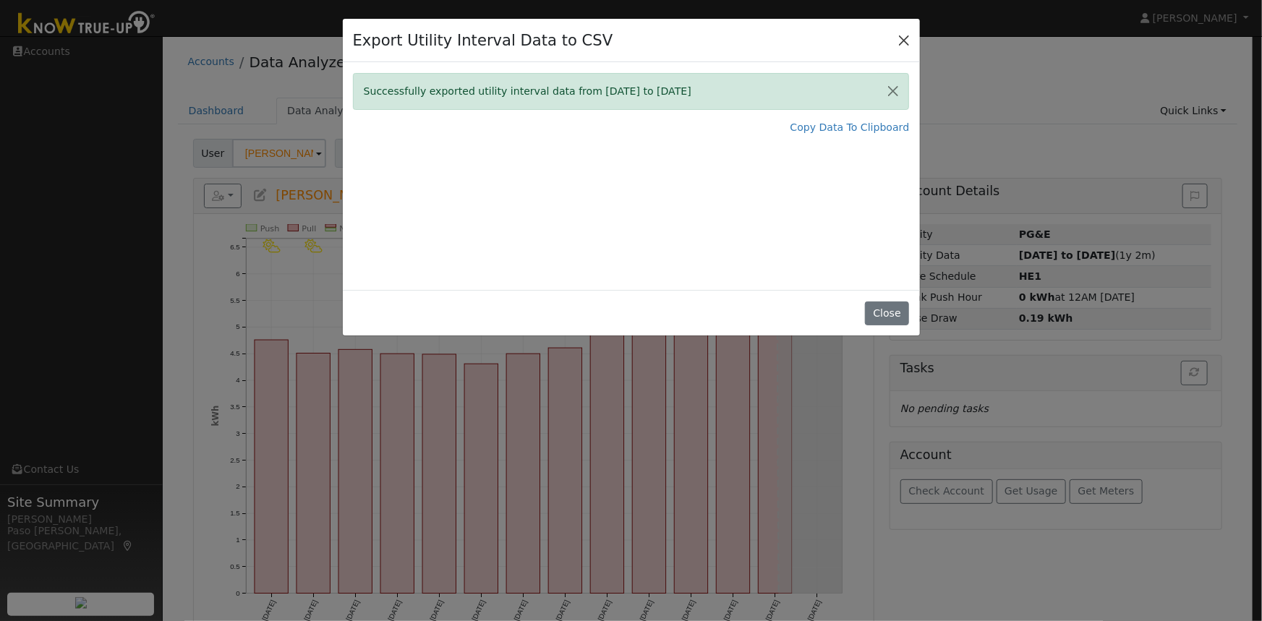
click at [905, 36] on button "Close" at bounding box center [904, 40] width 20 height 20
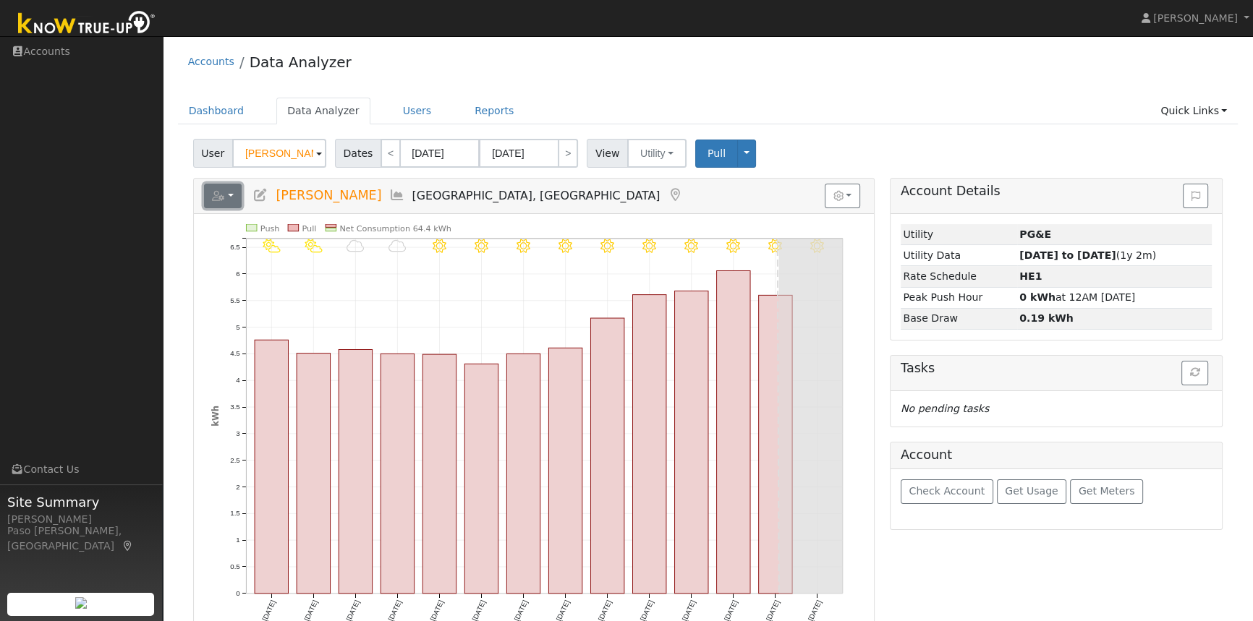
click at [219, 200] on icon "button" at bounding box center [218, 196] width 13 height 10
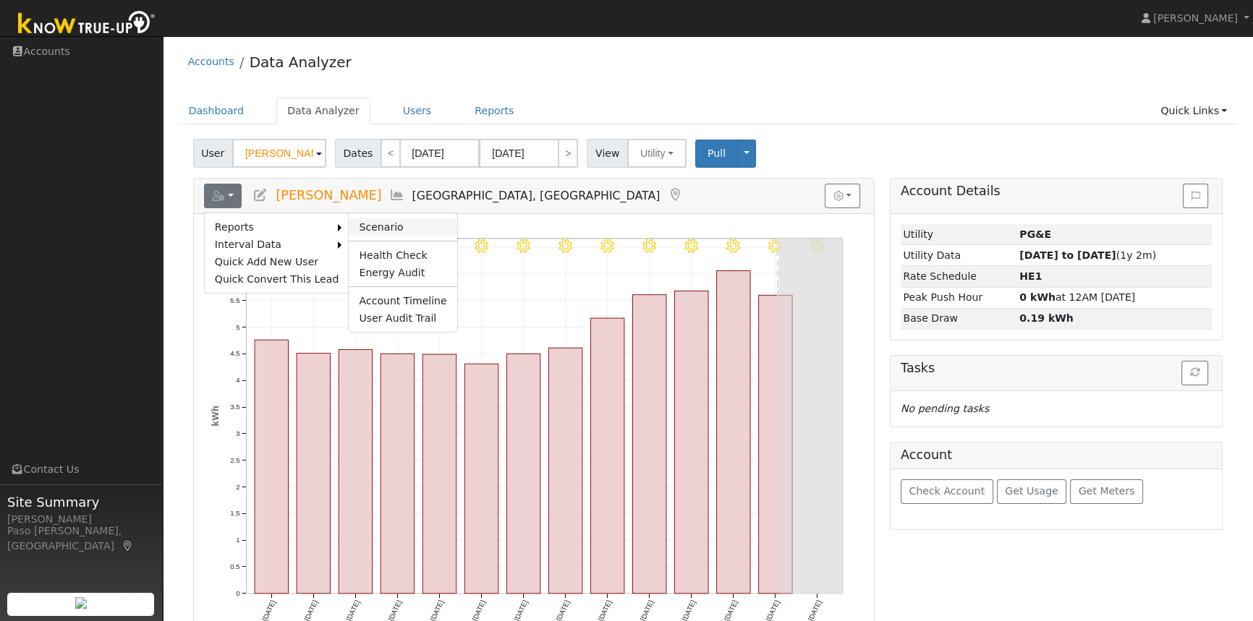
click at [364, 221] on link "Scenario" at bounding box center [403, 226] width 108 height 17
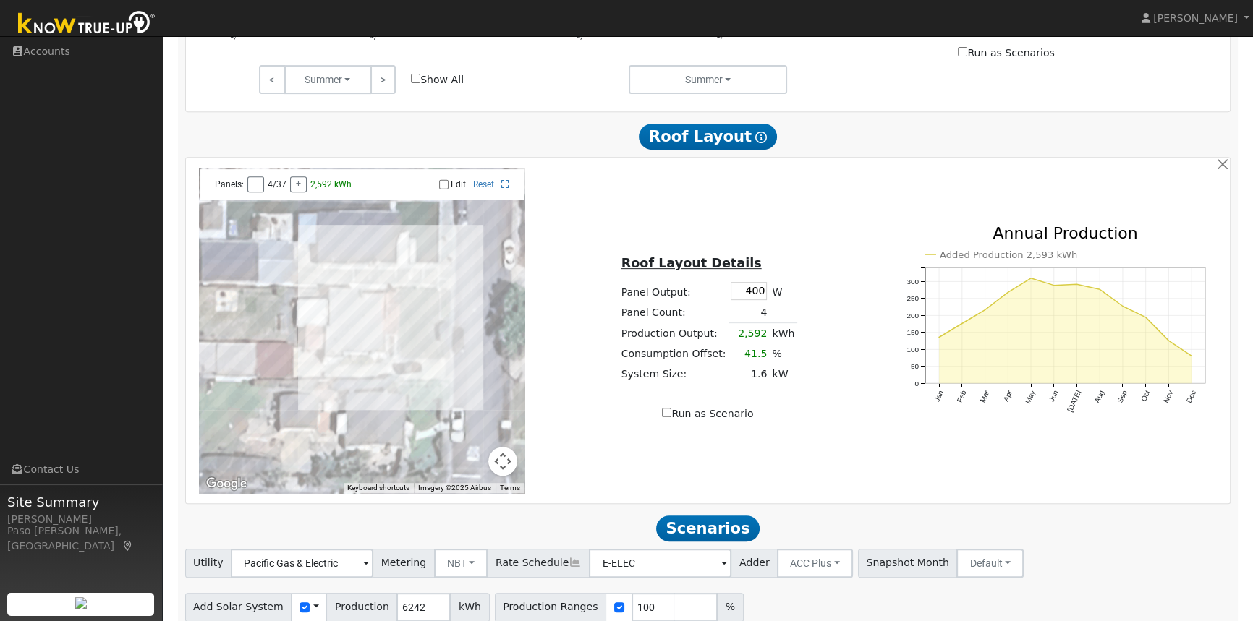
scroll to position [821, 0]
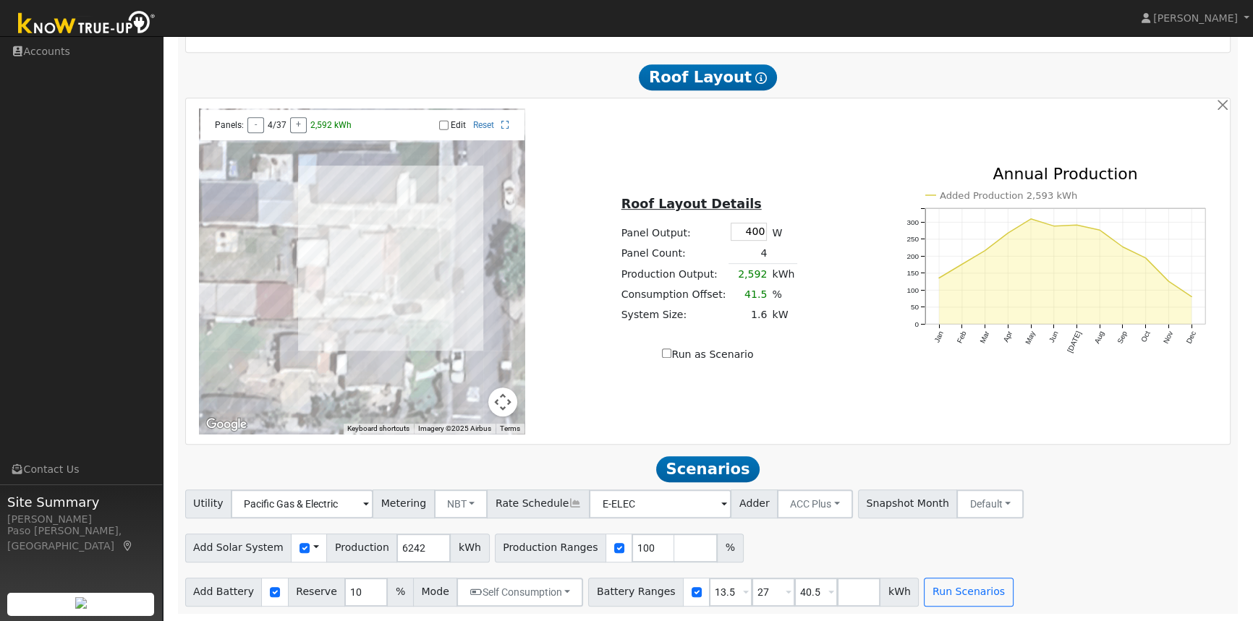
drag, startPoint x: 738, startPoint y: 231, endPoint x: 783, endPoint y: 230, distance: 45.6
click at [783, 230] on tr "Panel Output: 400 W" at bounding box center [707, 231] width 179 height 23
type input "540"
click at [824, 213] on div "Roof Layout Details Panel Output: 540 W Panel Count: 4 Production Output: 2,592…" at bounding box center [707, 271] width 346 height 182
click at [391, 263] on div at bounding box center [361, 270] width 325 height 325
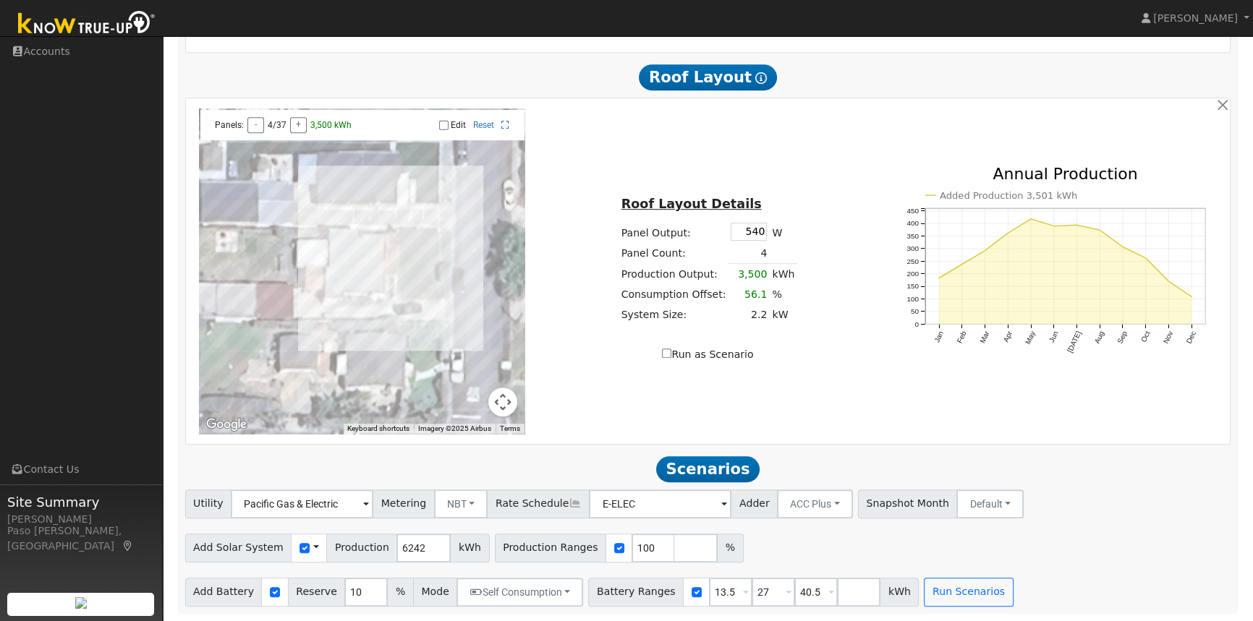
click at [396, 259] on div at bounding box center [361, 270] width 325 height 325
click at [396, 278] on div at bounding box center [361, 270] width 325 height 325
click at [648, 355] on div "Run as Scenario" at bounding box center [707, 354] width 331 height 15
click at [964, 329] on icon "Added Production 3,501 kWh Jan Feb Mar Apr May Jun Jul Aug Sep Oct Nov Dec 0 50…" at bounding box center [1054, 277] width 331 height 223
click at [934, 596] on button "Run Scenarios" at bounding box center [967, 592] width 89 height 29
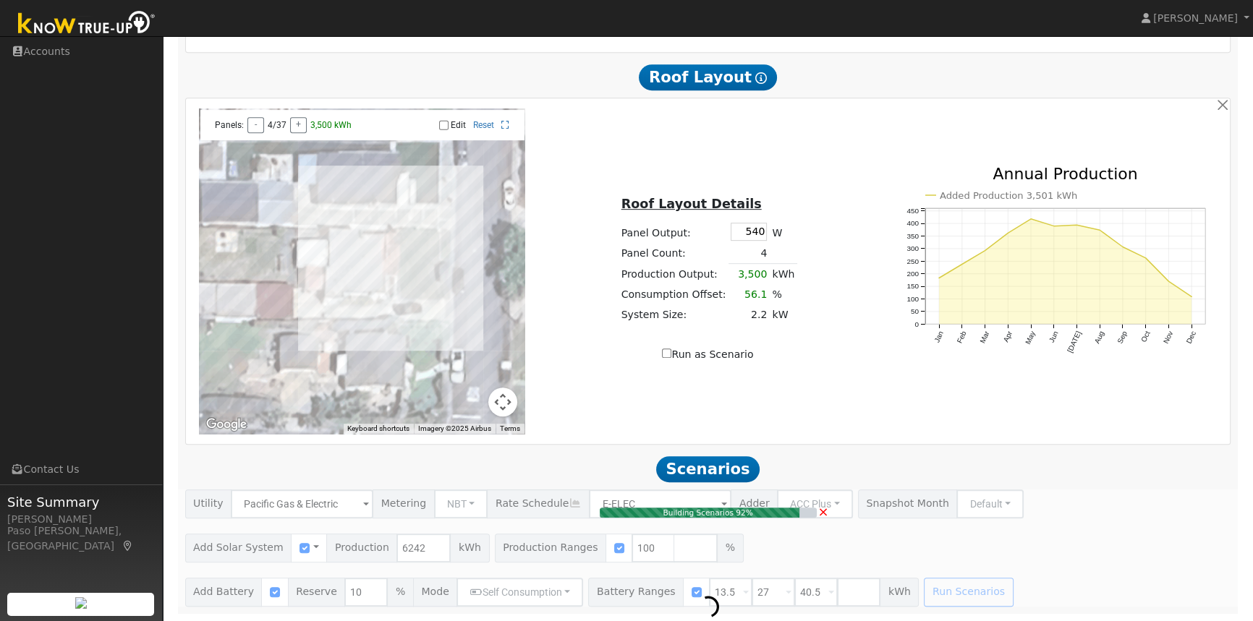
type input "4.2"
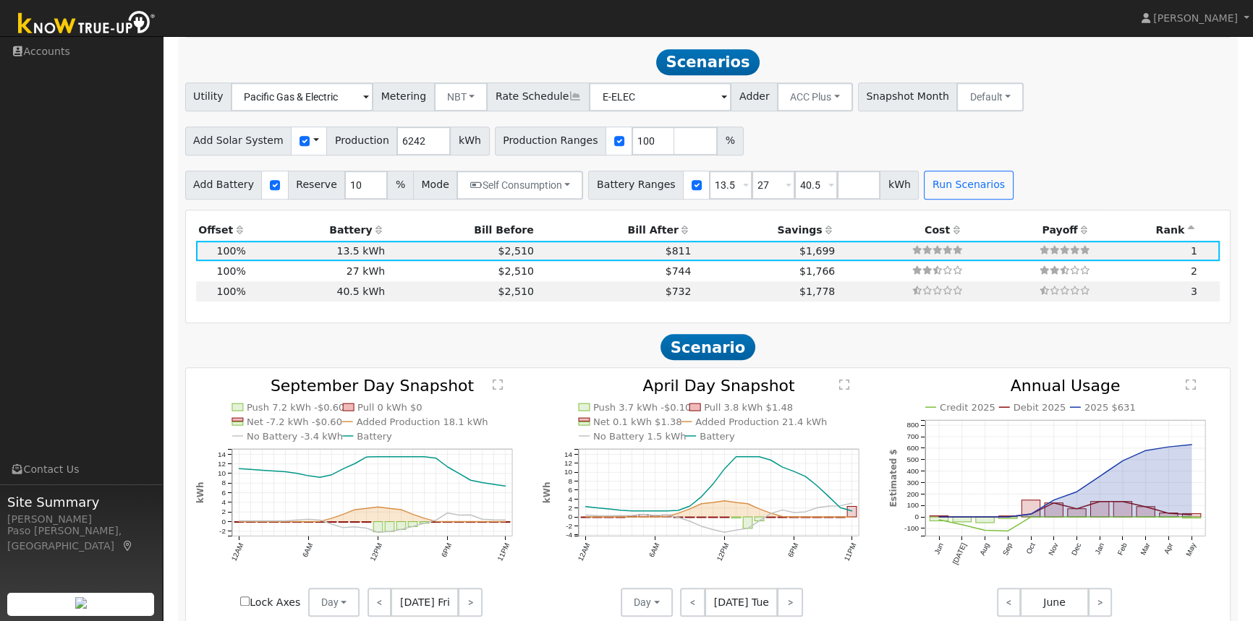
scroll to position [1232, 0]
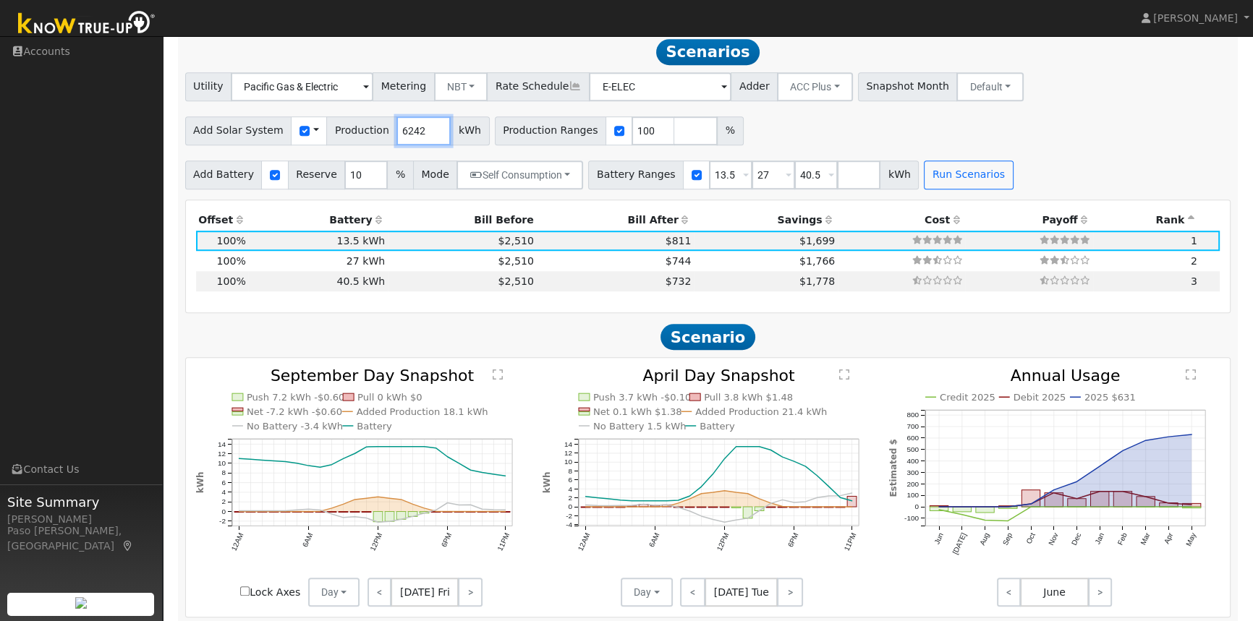
click at [410, 135] on input "6242" at bounding box center [423, 130] width 54 height 29
drag, startPoint x: 410, startPoint y: 135, endPoint x: 365, endPoint y: 135, distance: 44.8
click at [365, 135] on div "Add Solar System Use CSV Data Production 6242 kWh" at bounding box center [337, 130] width 304 height 29
type input "11541"
click at [947, 180] on button "Run Scenarios" at bounding box center [967, 175] width 89 height 29
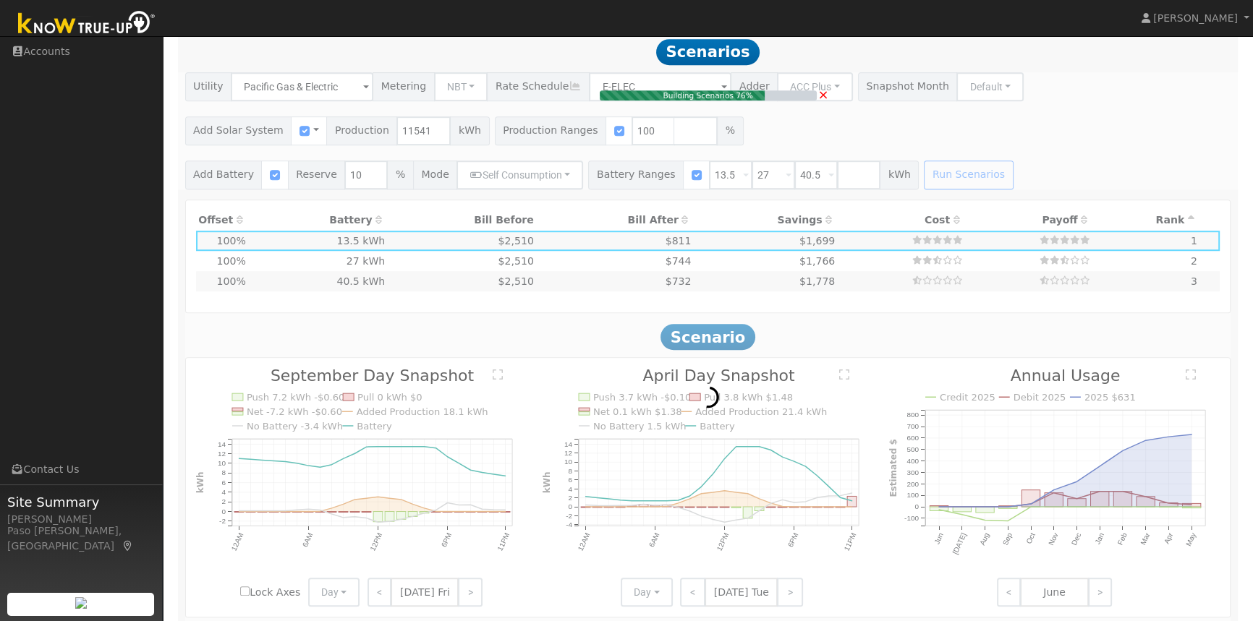
type input "7.7"
type input "$26,929"
type input "$12,939"
